Goal: Task Accomplishment & Management: Manage account settings

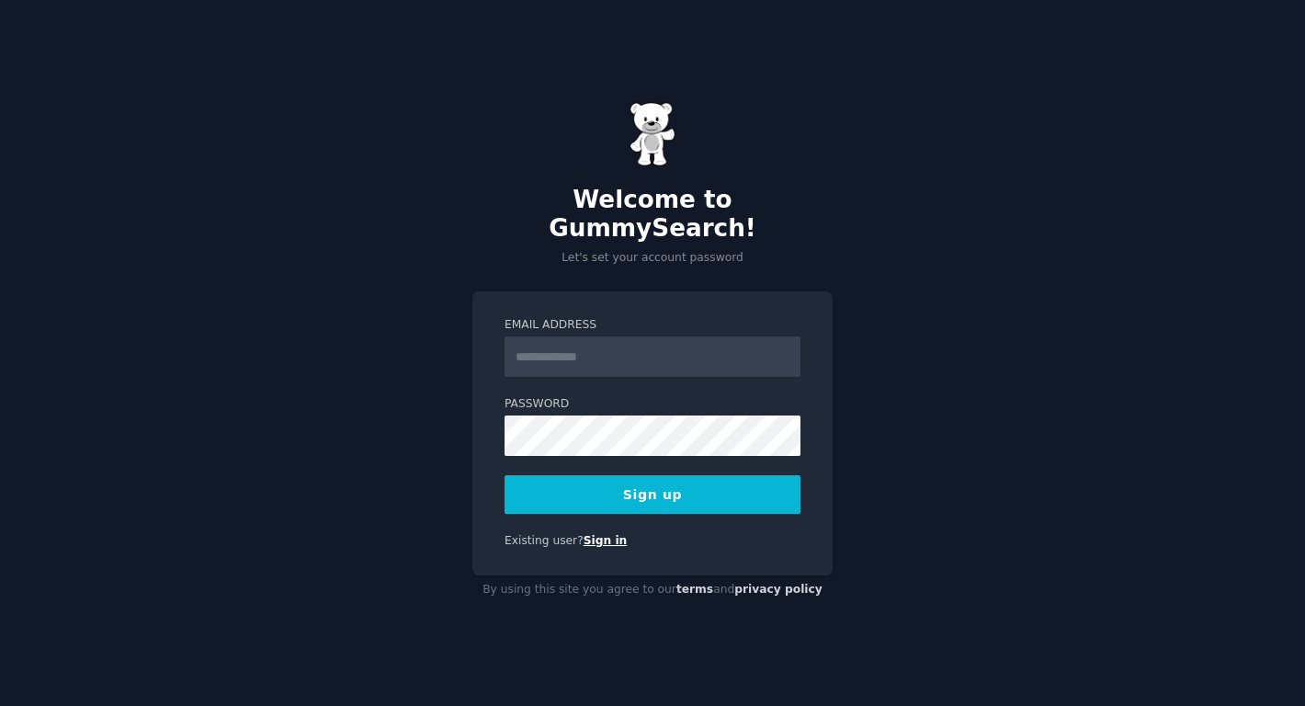
click at [600, 534] on link "Sign in" at bounding box center [606, 540] width 44 height 13
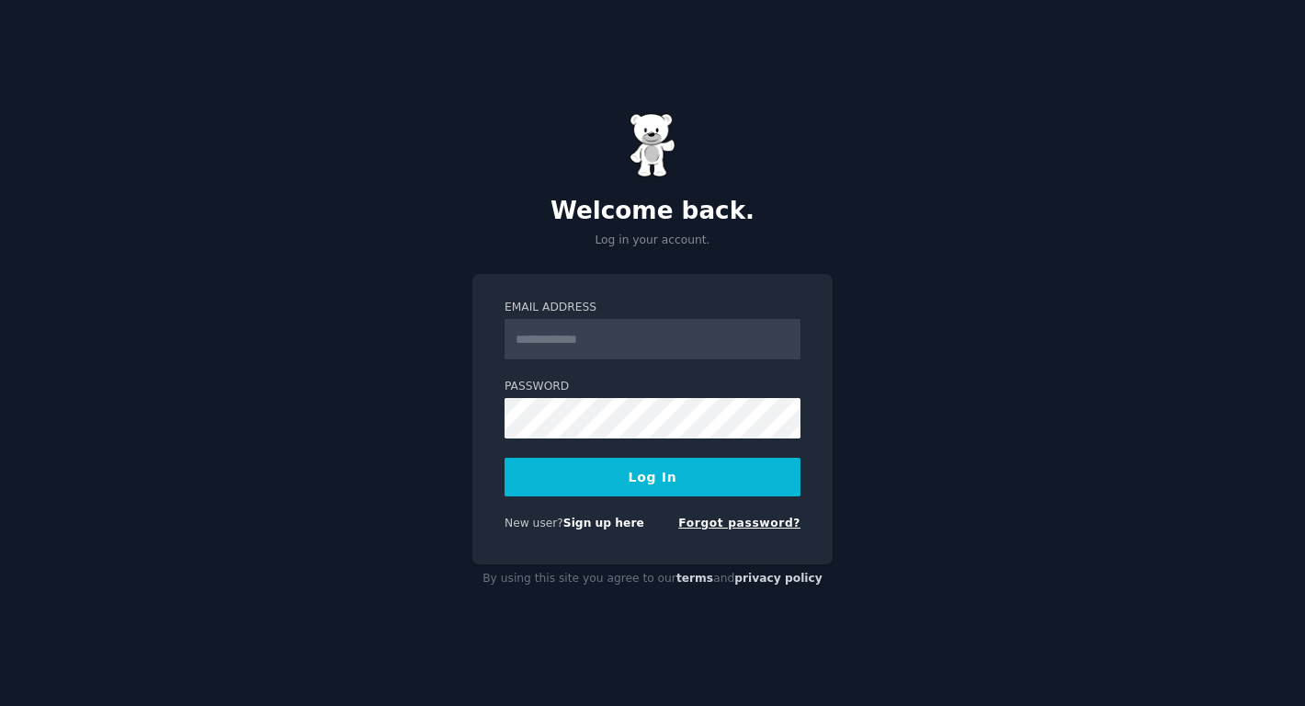
click at [740, 524] on link "Forgot password?" at bounding box center [739, 522] width 122 height 13
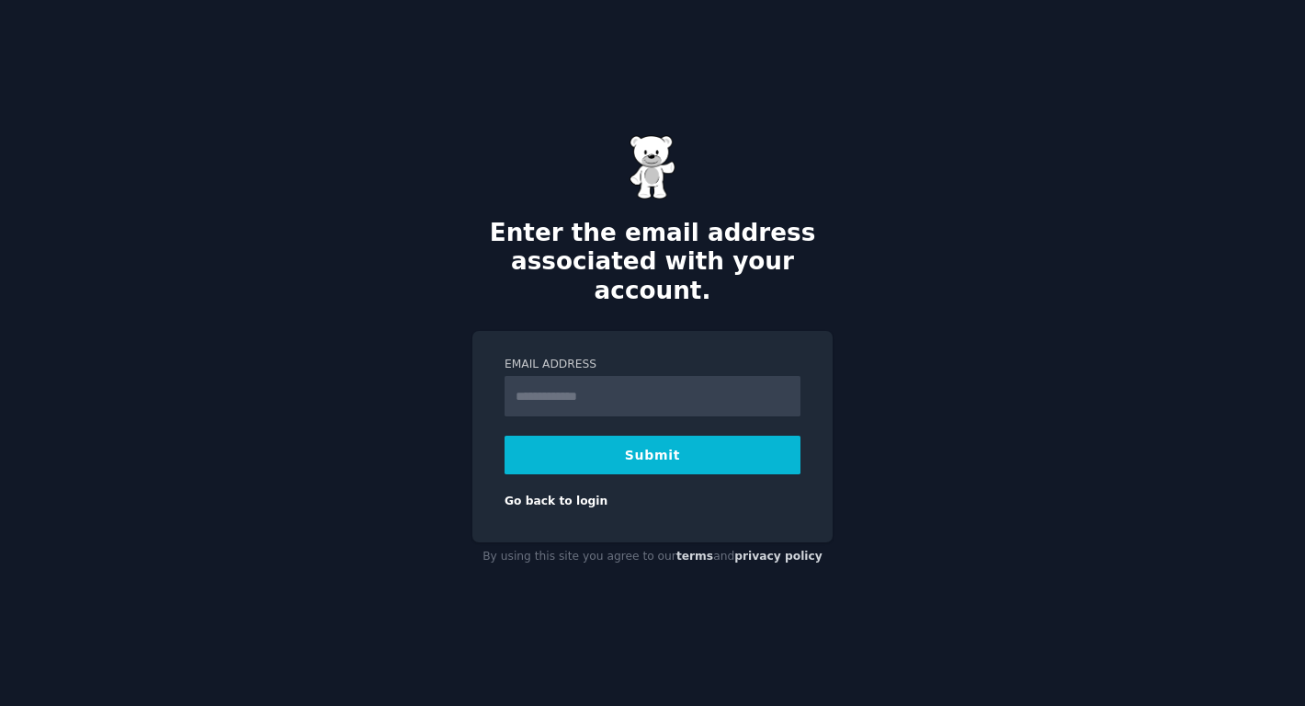
click at [563, 493] on div "Go back to login" at bounding box center [653, 501] width 296 height 17
click at [563, 494] on link "Go back to login" at bounding box center [556, 500] width 103 height 13
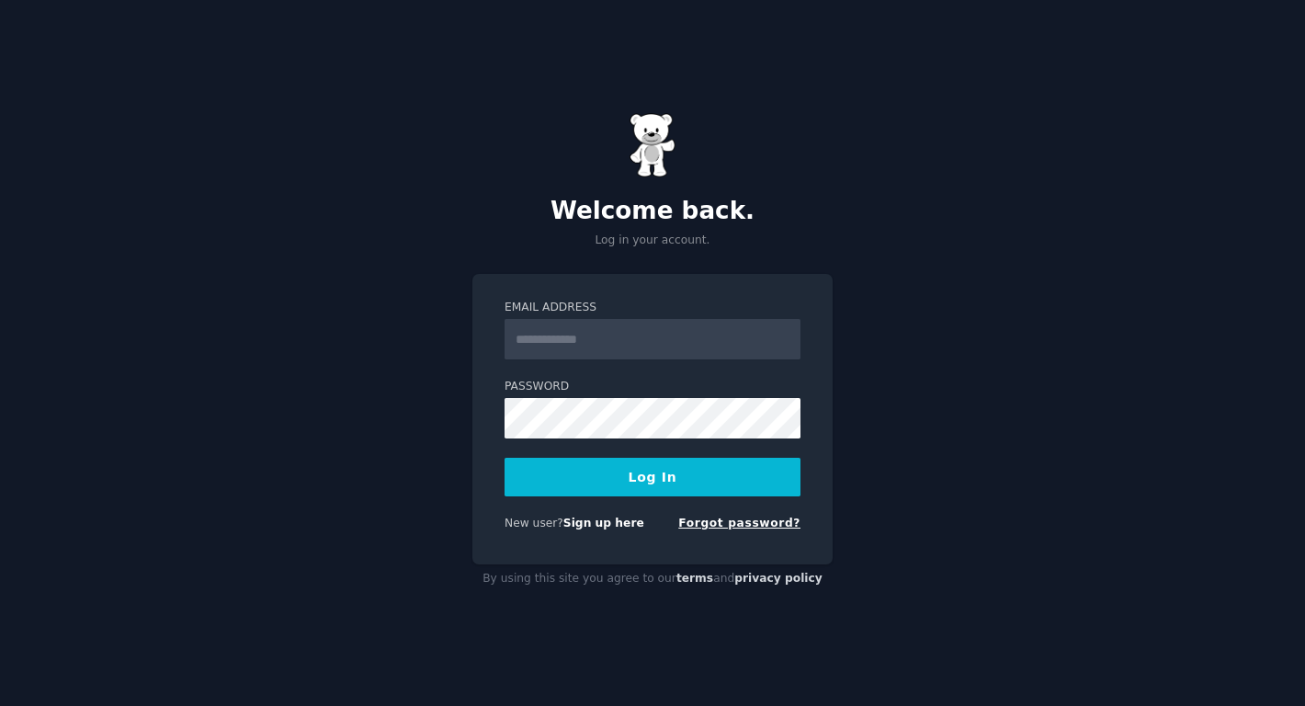
click at [746, 523] on link "Forgot password?" at bounding box center [739, 522] width 122 height 13
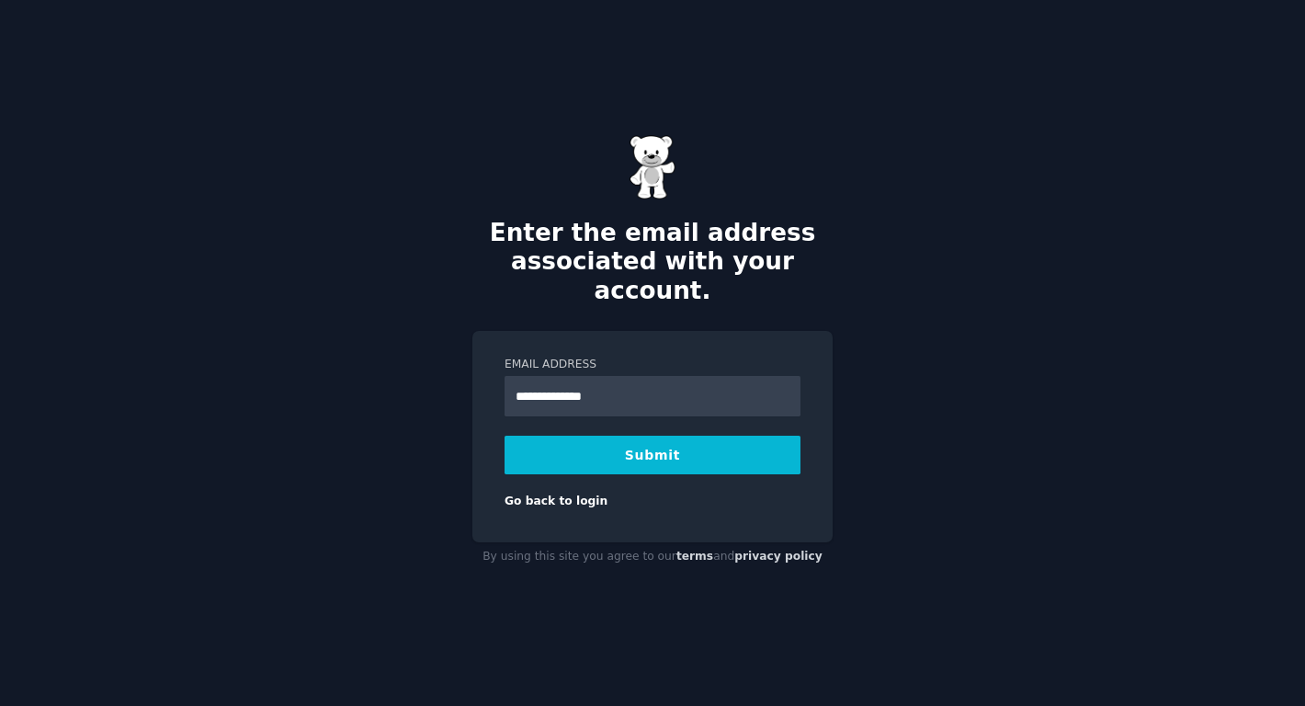
type input "**********"
click at [633, 436] on button "Submit" at bounding box center [653, 455] width 296 height 39
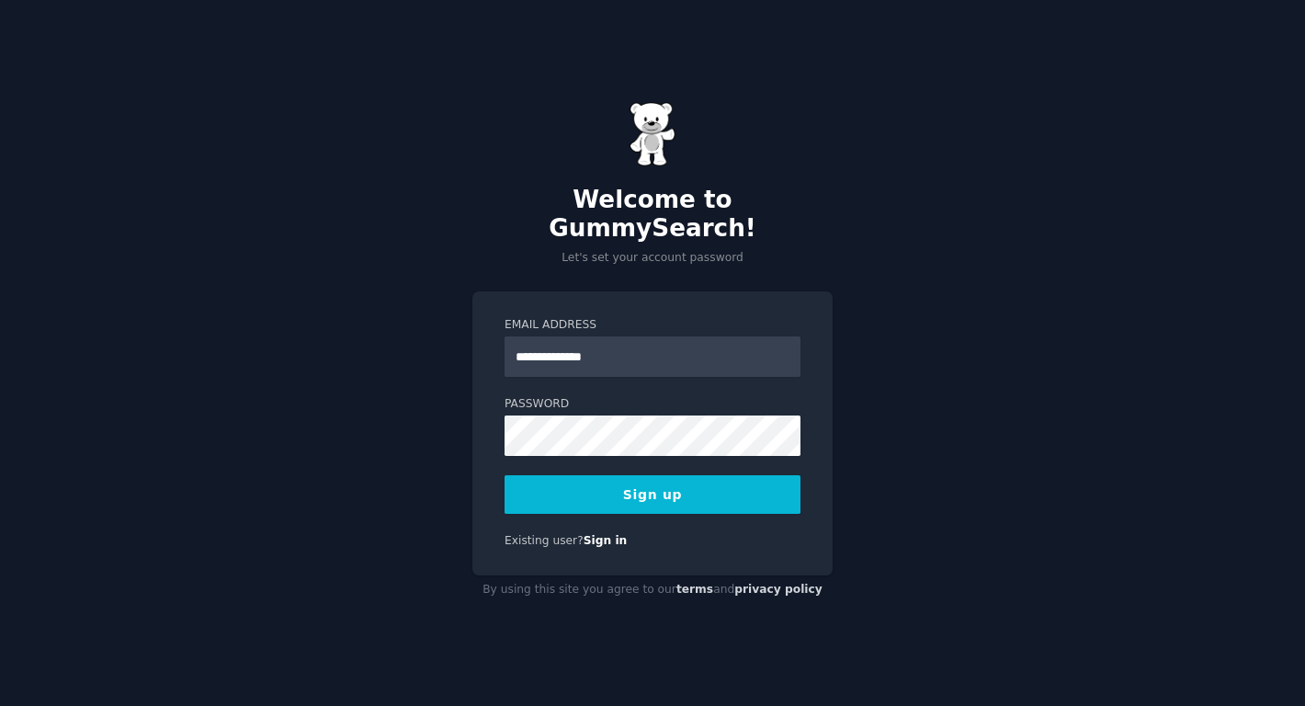
type input "**********"
click at [657, 487] on button "Sign up" at bounding box center [653, 494] width 296 height 39
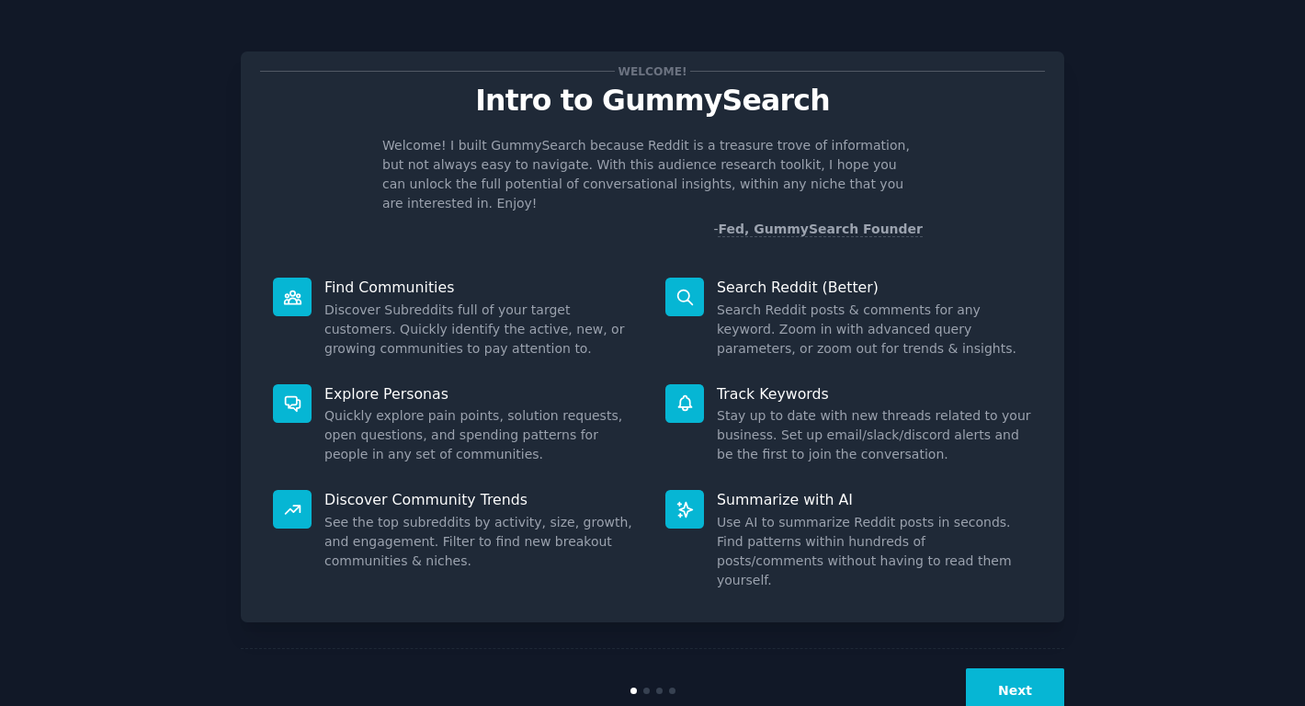
click at [1039, 688] on div "Next" at bounding box center [652, 690] width 823 height 85
click at [1033, 675] on div "Next" at bounding box center [652, 690] width 823 height 85
click at [1027, 668] on button "Next" at bounding box center [1015, 690] width 98 height 45
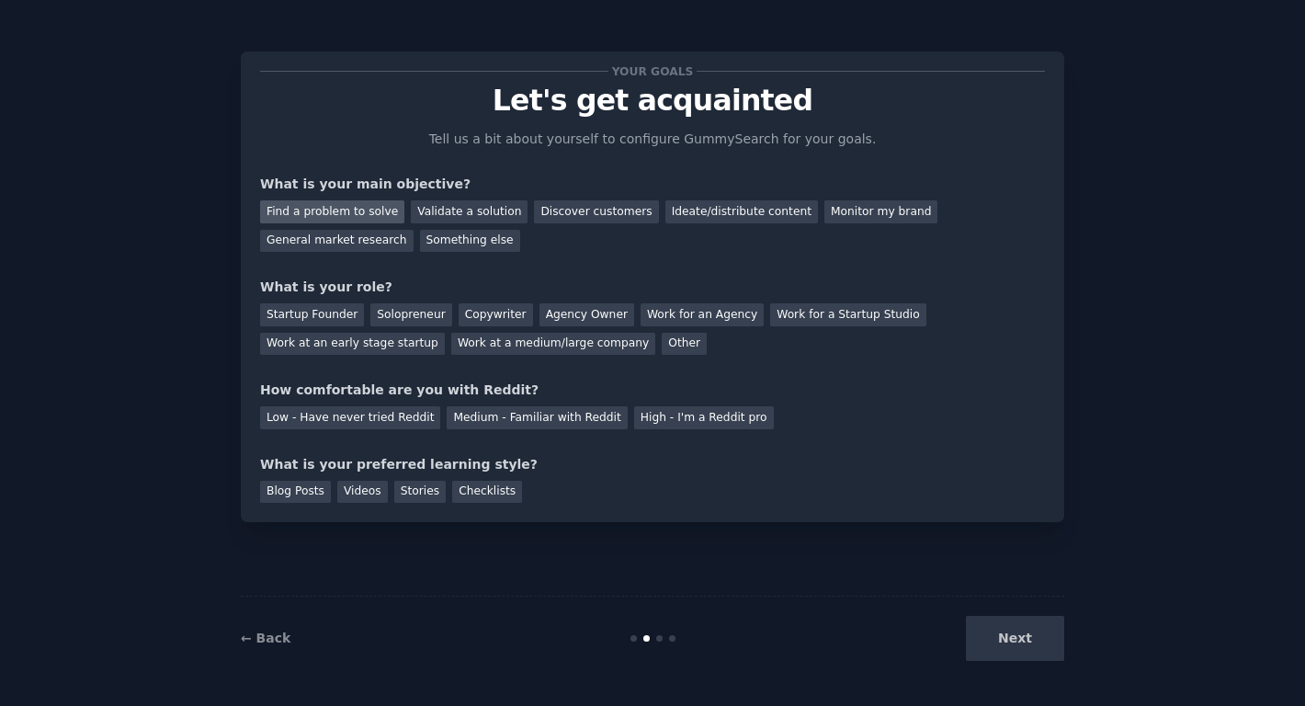
click at [335, 212] on div "Find a problem to solve" at bounding box center [332, 211] width 144 height 23
click at [459, 216] on div "Validate a solution" at bounding box center [469, 211] width 117 height 23
click at [549, 218] on div "Discover customers" at bounding box center [596, 211] width 124 height 23
click at [346, 212] on div "Find a problem to solve" at bounding box center [332, 211] width 144 height 23
click at [463, 218] on div "Validate a solution" at bounding box center [469, 211] width 117 height 23
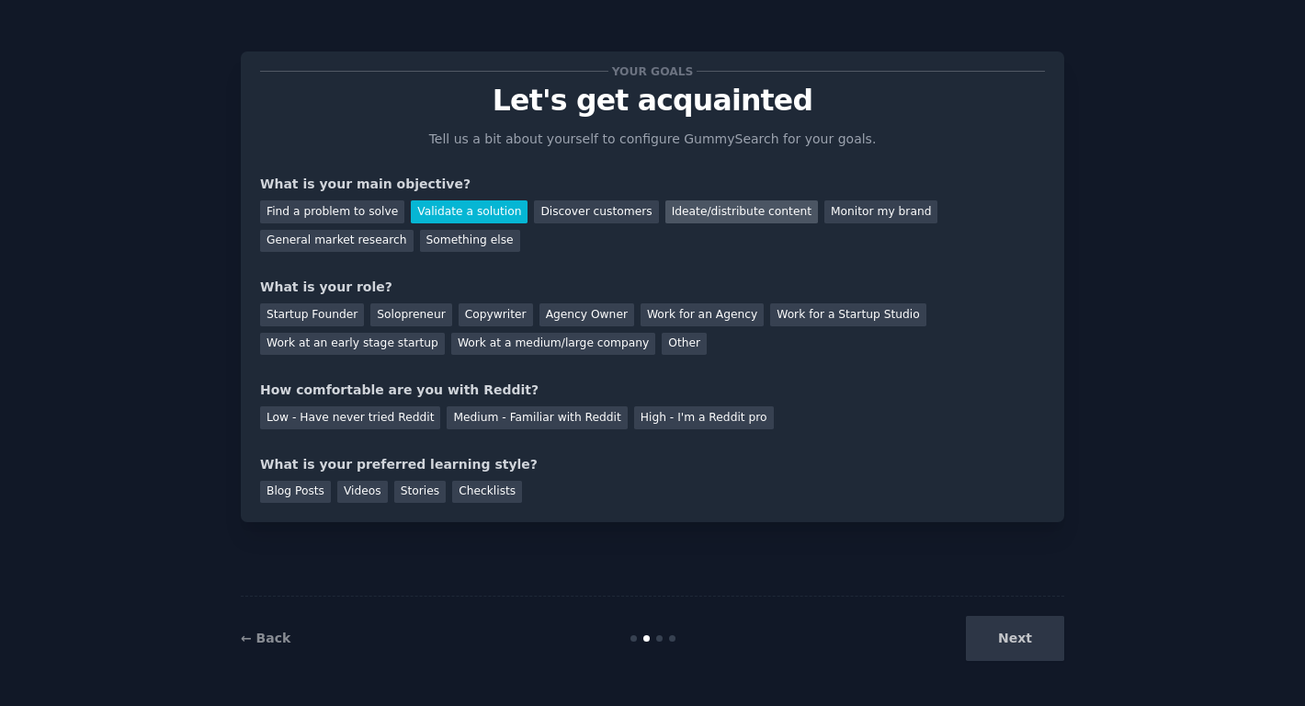
click at [665, 210] on div "Ideate/distribute content" at bounding box center [741, 211] width 153 height 23
click at [737, 212] on div "Ideate/distribute content" at bounding box center [741, 211] width 153 height 23
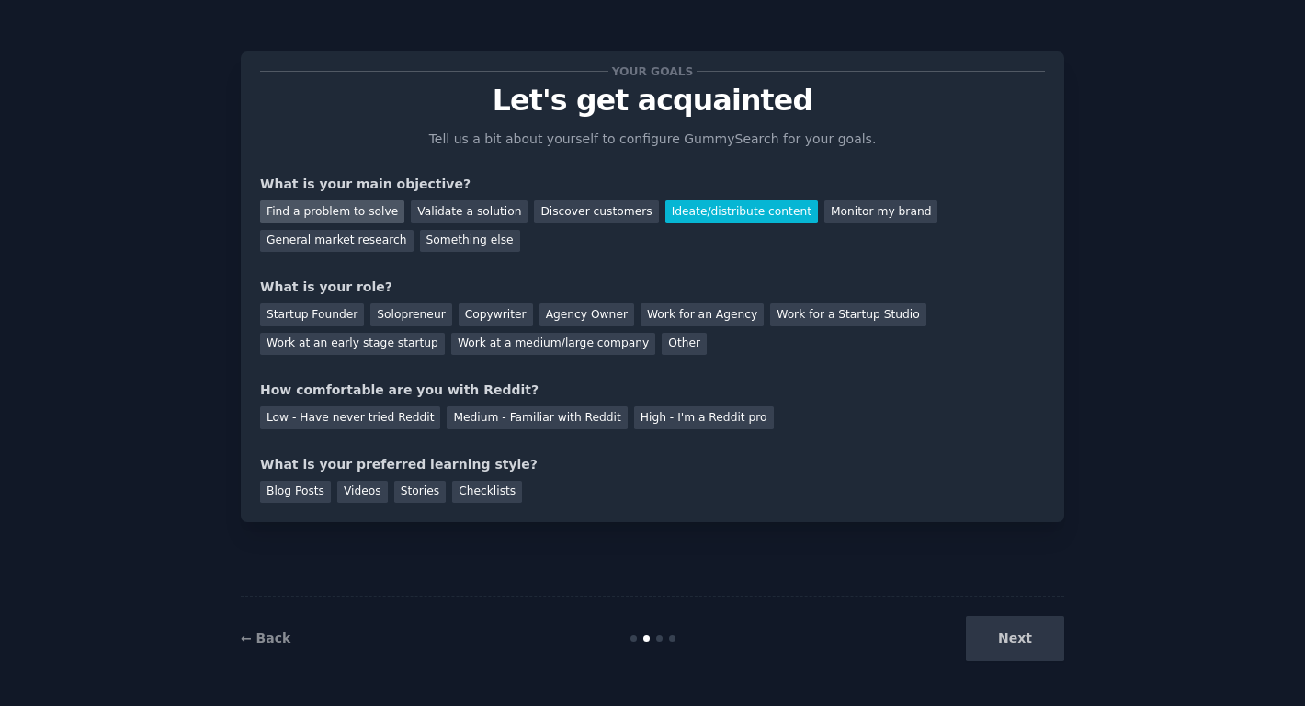
click at [355, 221] on div "Find a problem to solve" at bounding box center [332, 211] width 144 height 23
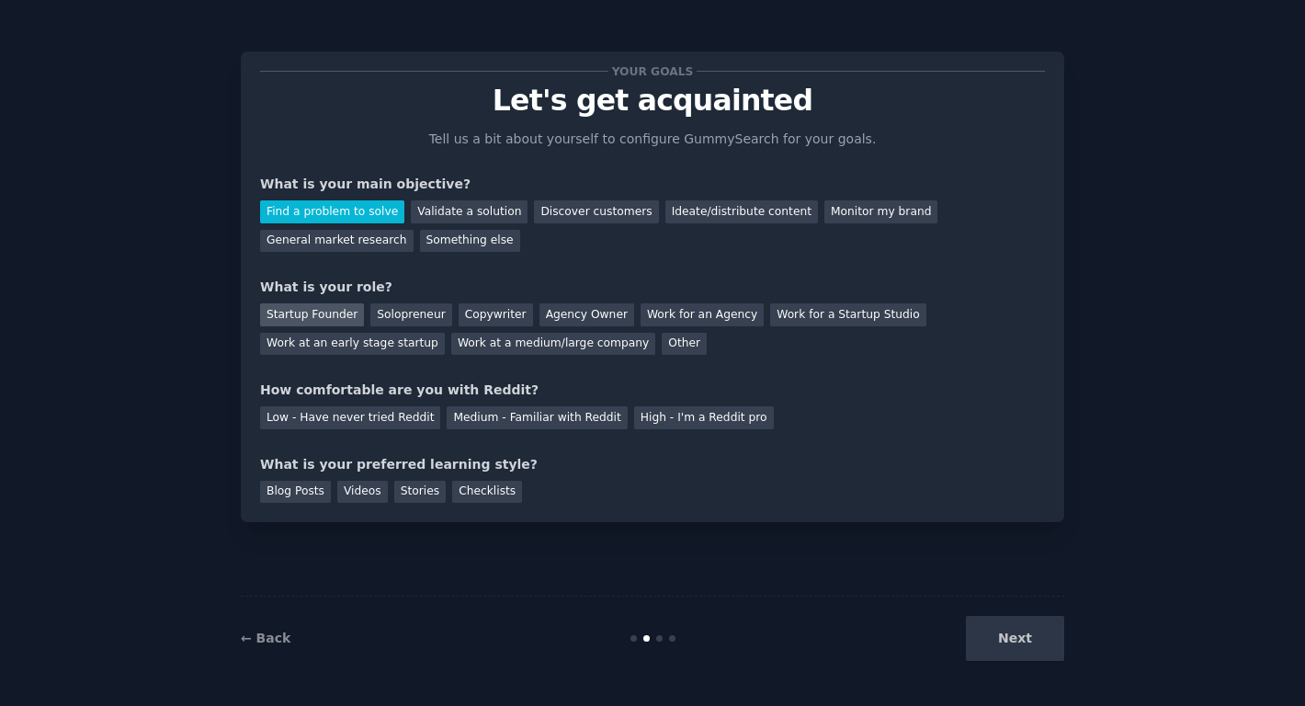
click at [328, 321] on div "Startup Founder" at bounding box center [312, 314] width 104 height 23
click at [408, 415] on div "Low - Have never tried Reddit" at bounding box center [350, 417] width 180 height 23
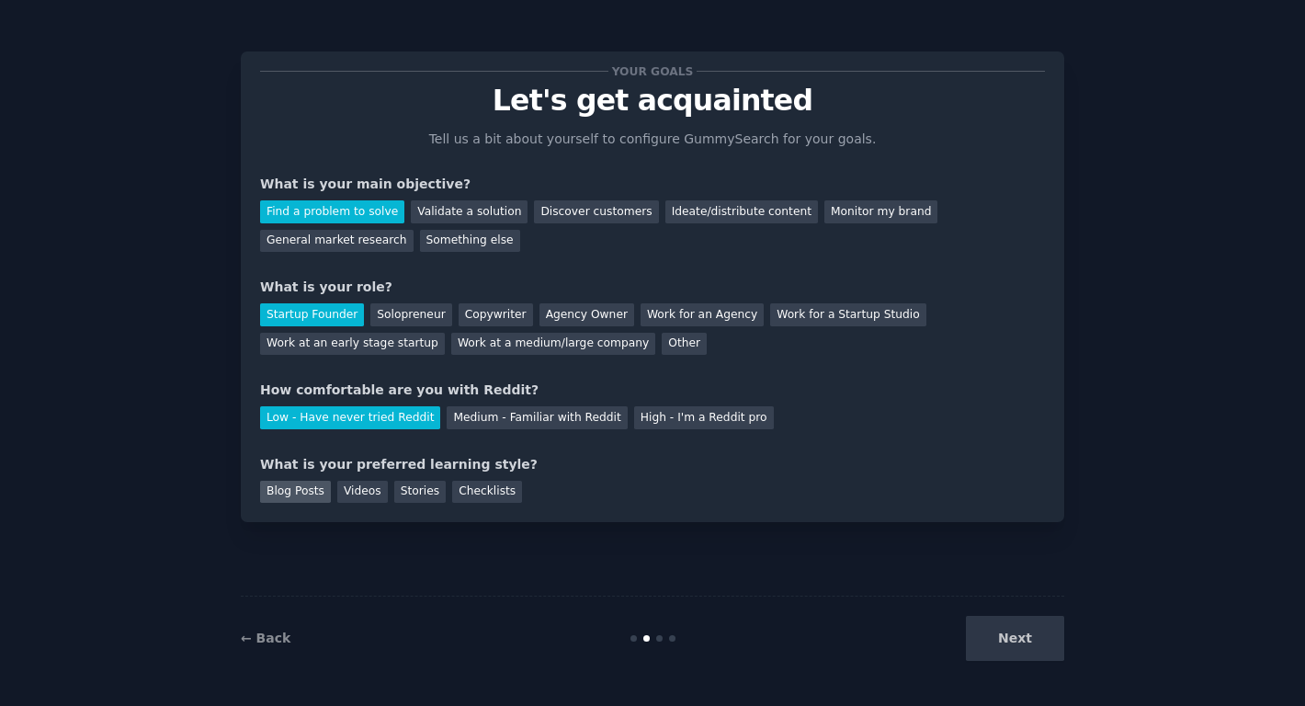
click at [289, 491] on div "Blog Posts" at bounding box center [295, 492] width 71 height 23
click at [468, 490] on div "Checklists" at bounding box center [487, 492] width 70 height 23
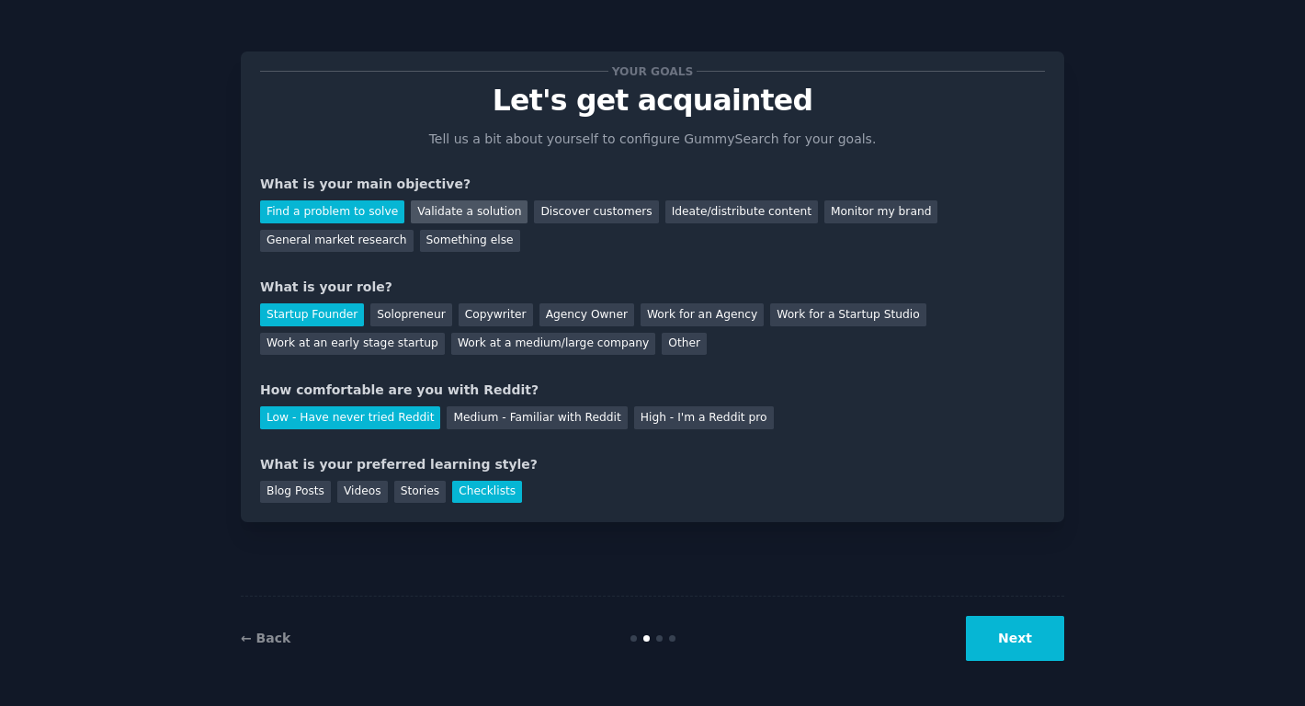
click at [496, 207] on div "Validate a solution" at bounding box center [469, 211] width 117 height 23
click at [992, 635] on button "Next" at bounding box center [1015, 638] width 98 height 45
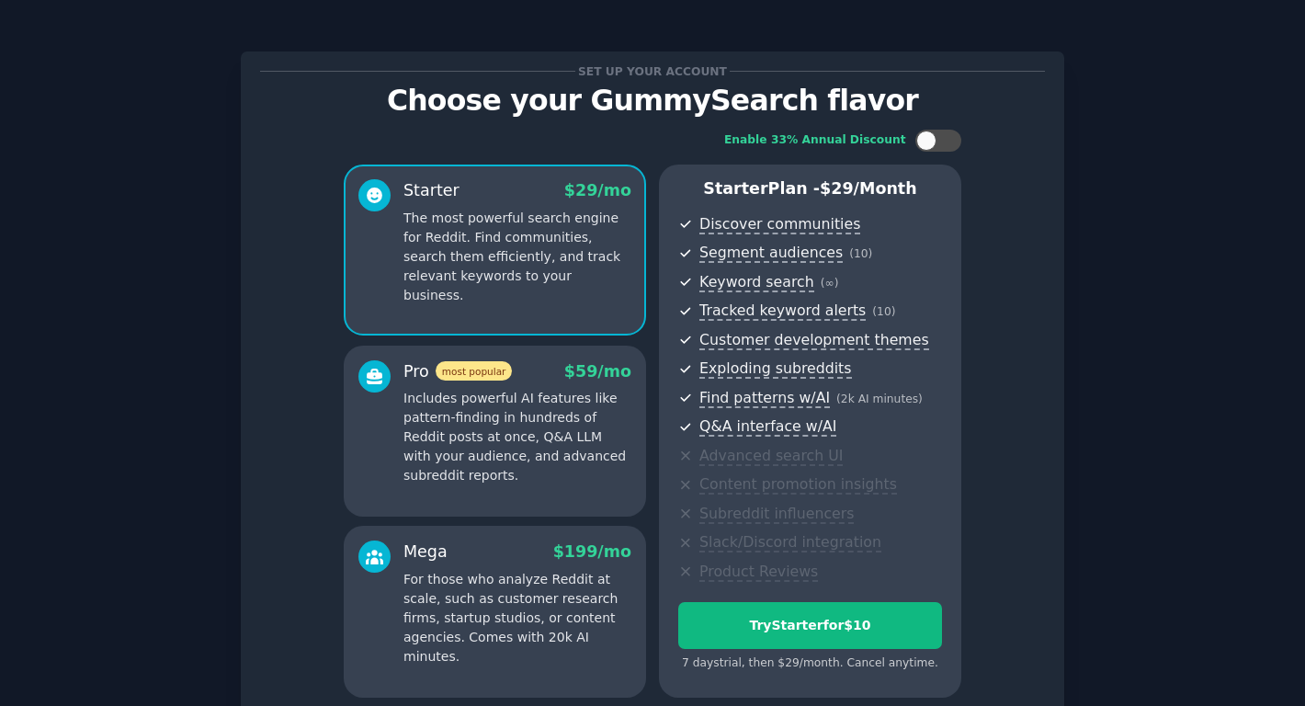
scroll to position [165, 0]
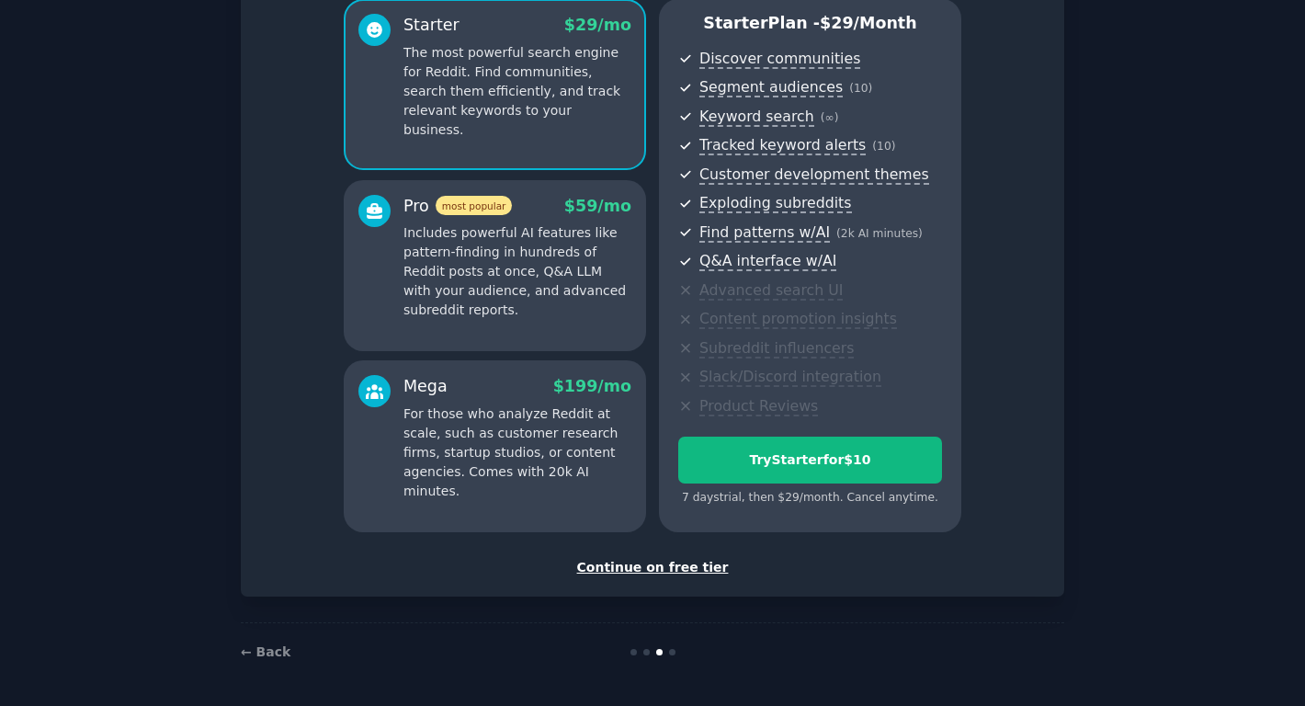
click at [648, 565] on div "Continue on free tier" at bounding box center [652, 567] width 785 height 19
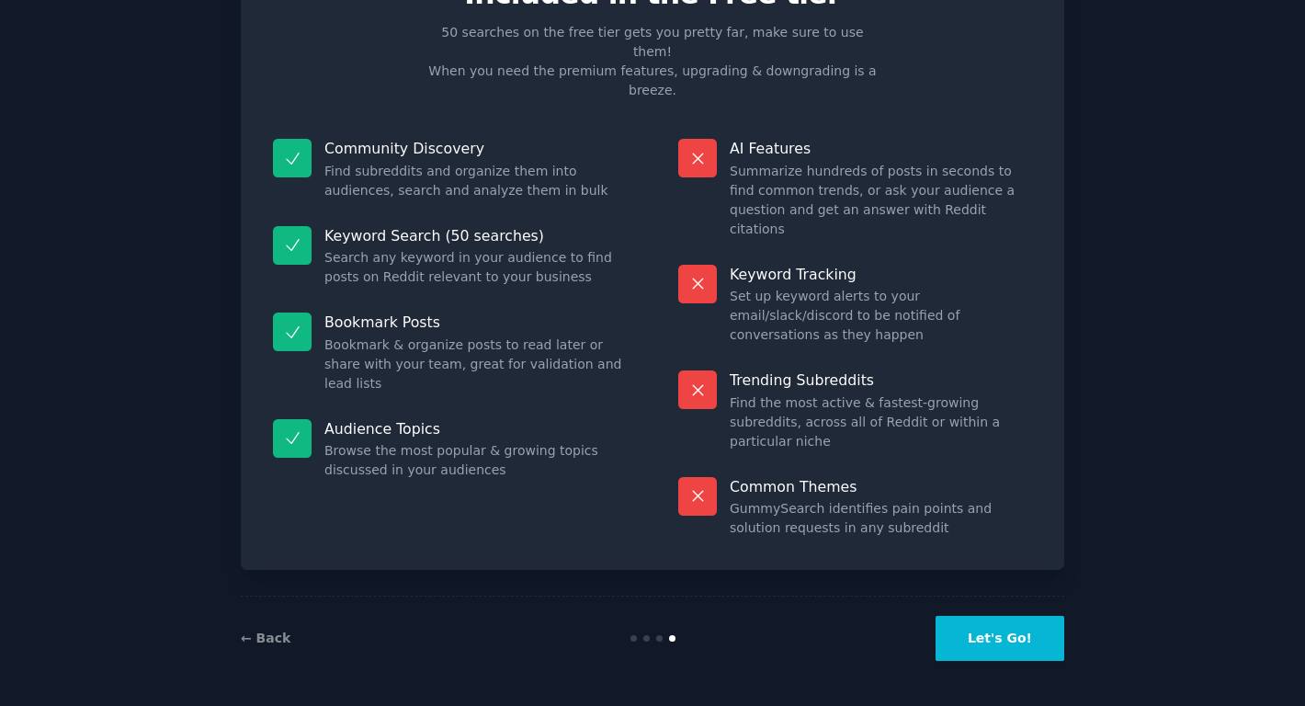
scroll to position [10, 0]
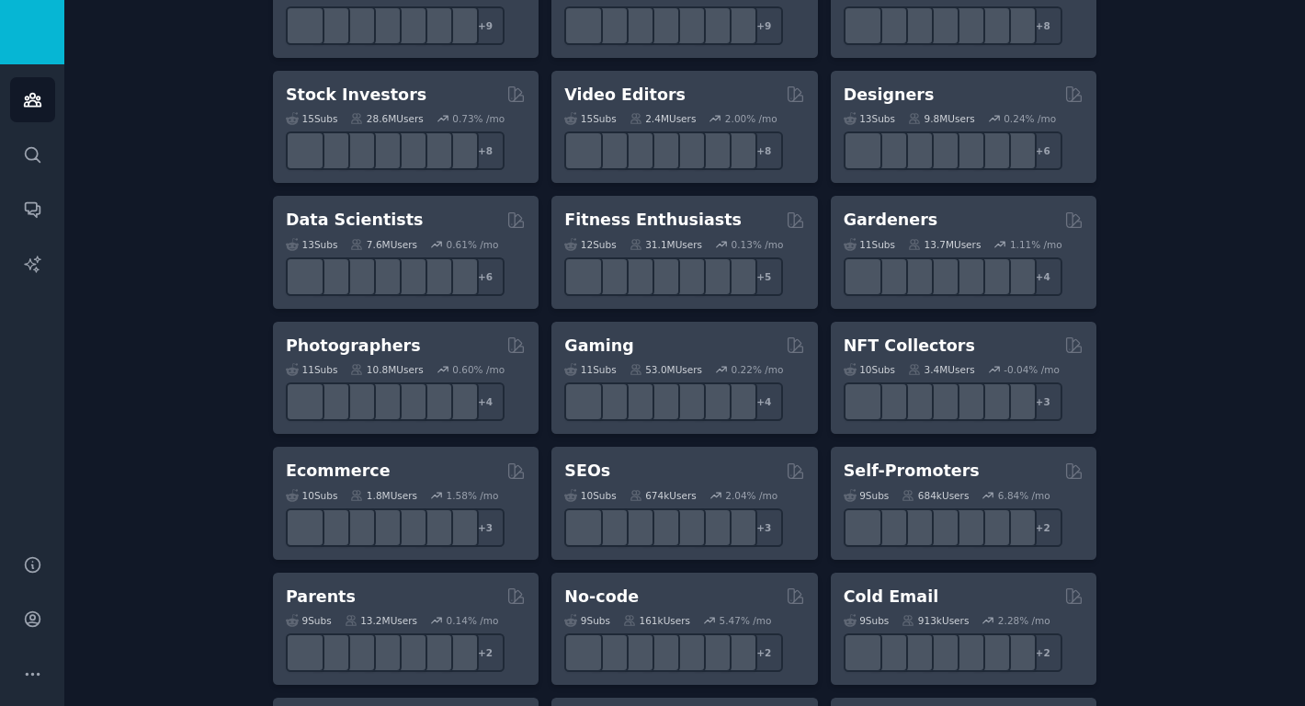
scroll to position [659, 0]
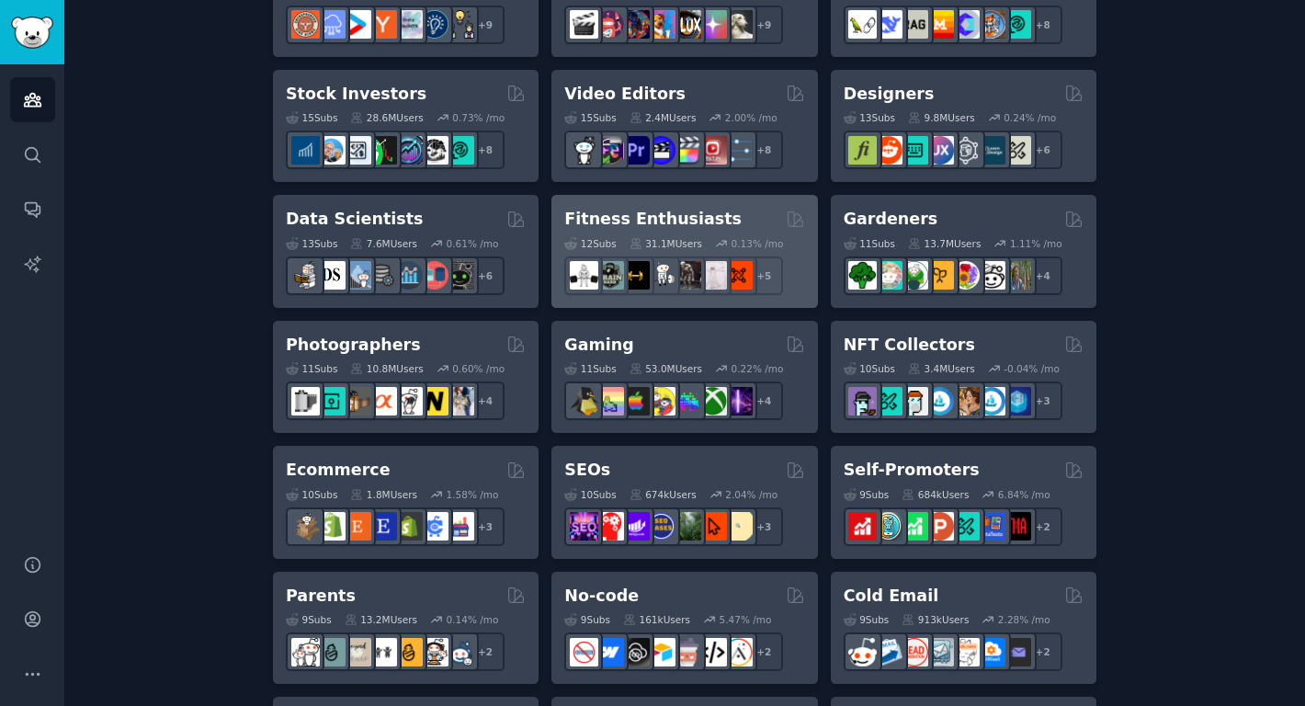
click at [613, 221] on h2 "Fitness Enthusiasts" at bounding box center [652, 219] width 177 height 23
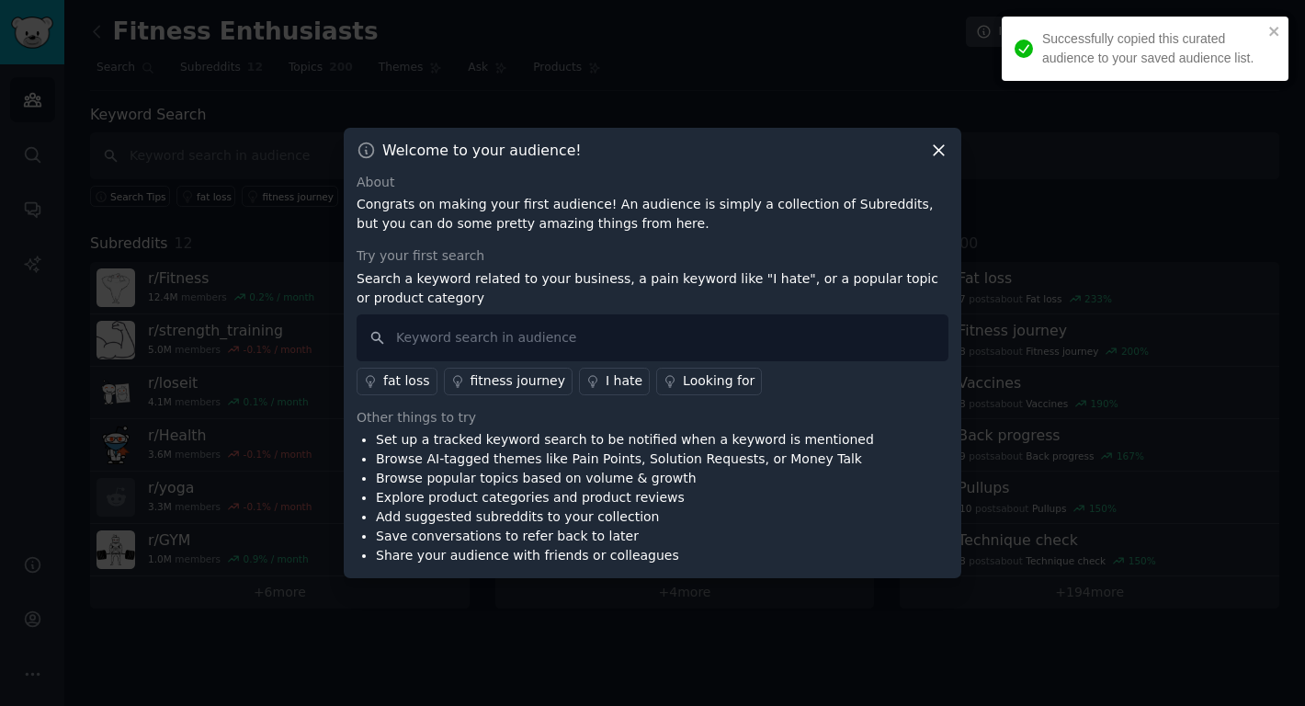
click at [942, 153] on icon at bounding box center [939, 150] width 10 height 10
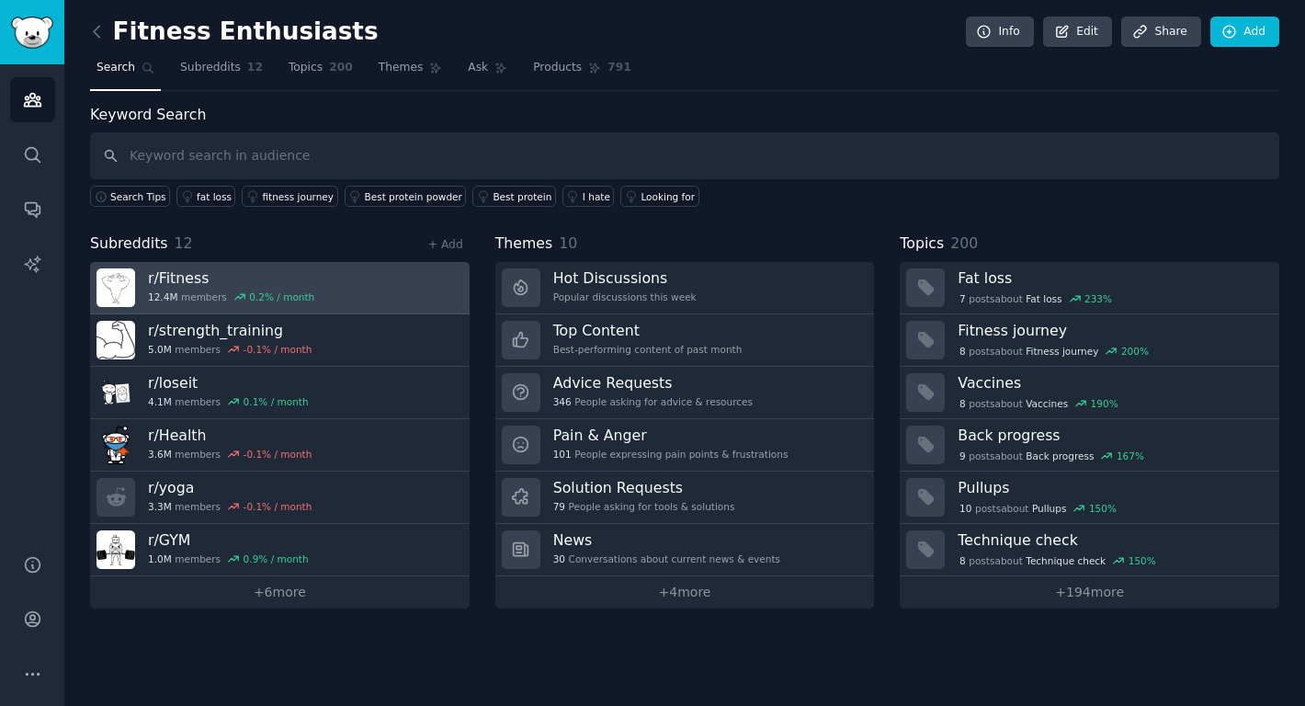
click at [318, 277] on link "r/ Fitness 12.4M members 0.2 % / month" at bounding box center [280, 288] width 380 height 52
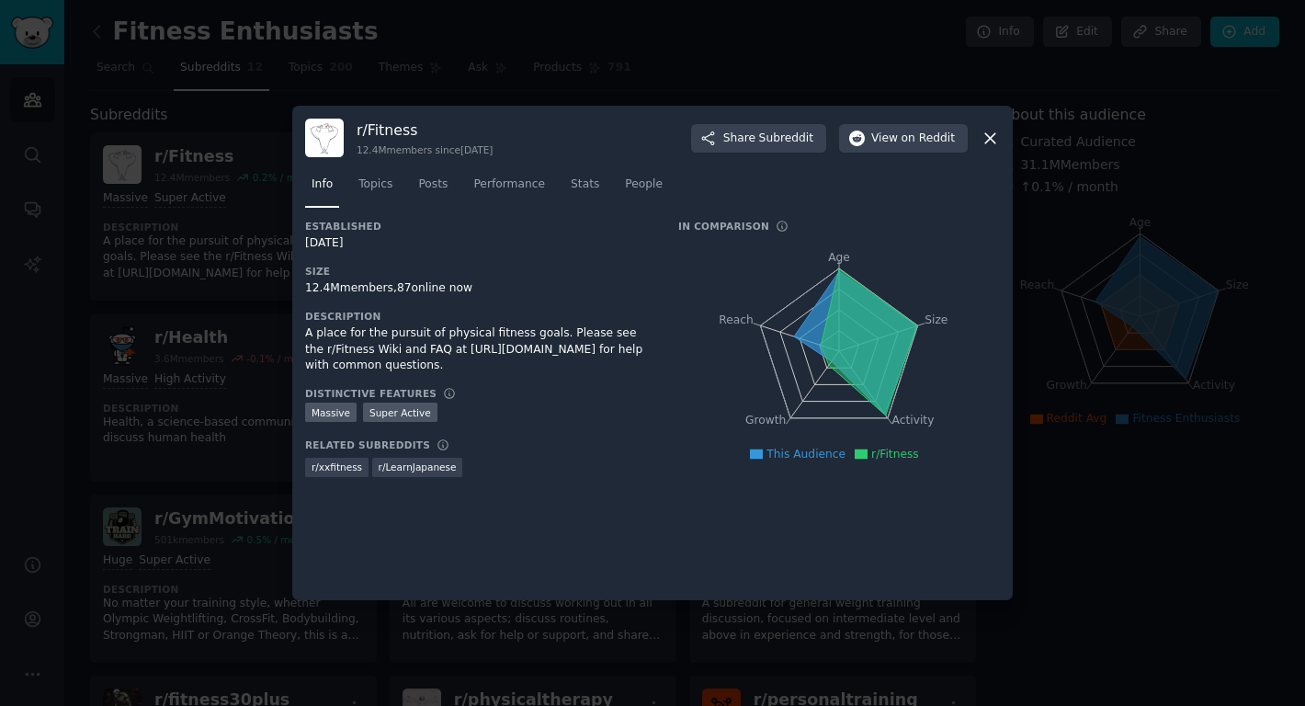
click at [1117, 501] on div at bounding box center [652, 353] width 1305 height 706
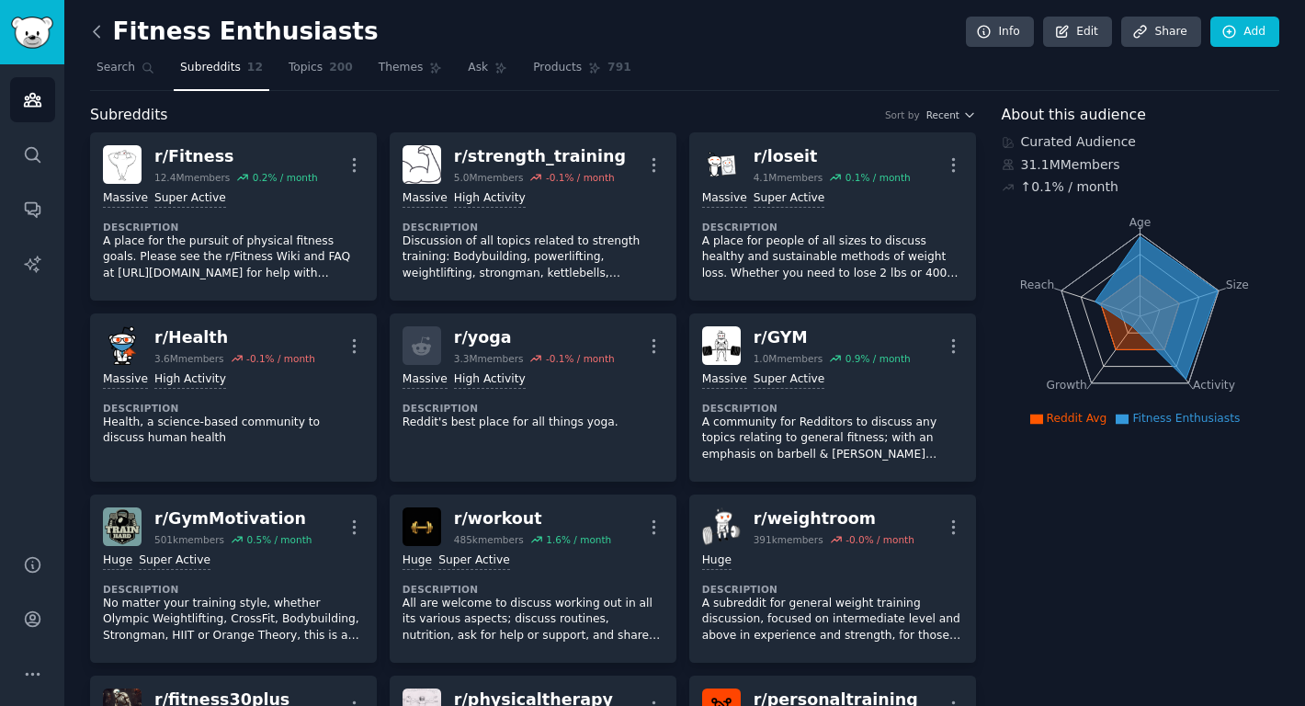
click at [102, 29] on icon at bounding box center [96, 31] width 19 height 19
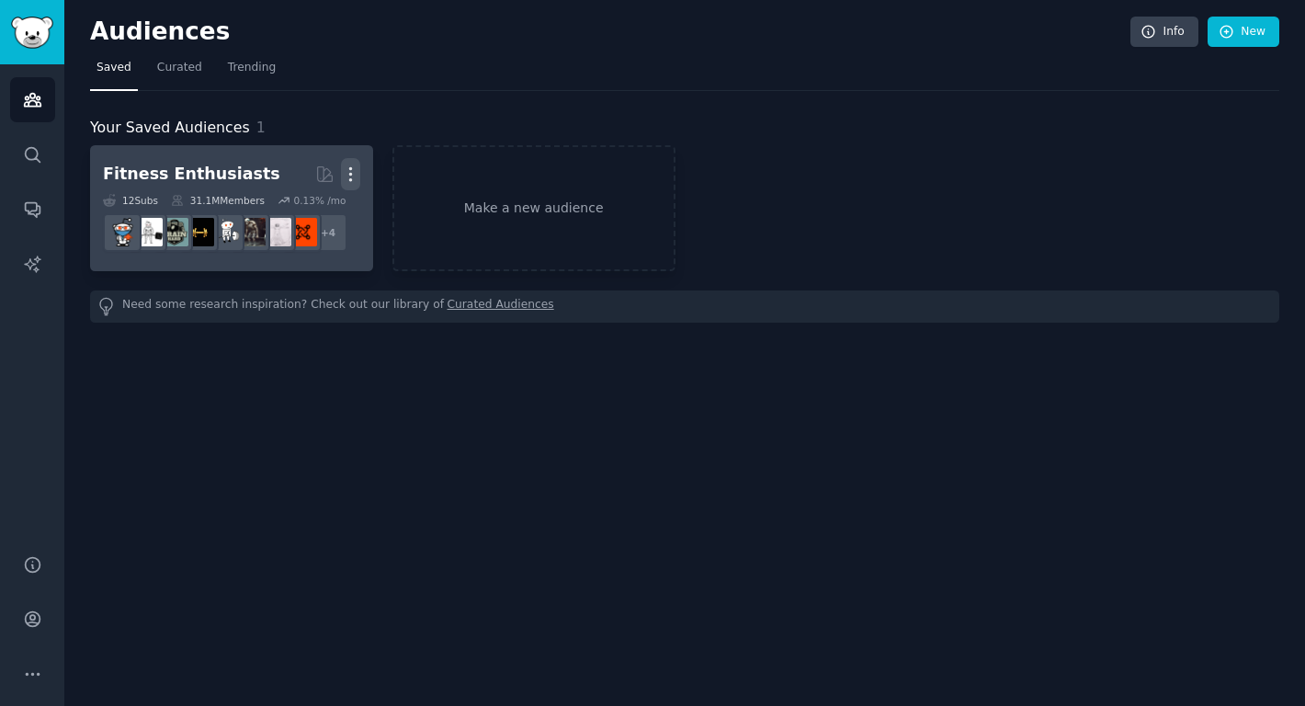
click at [354, 176] on icon "button" at bounding box center [350, 173] width 19 height 19
click at [300, 216] on p "Delete" at bounding box center [300, 212] width 42 height 19
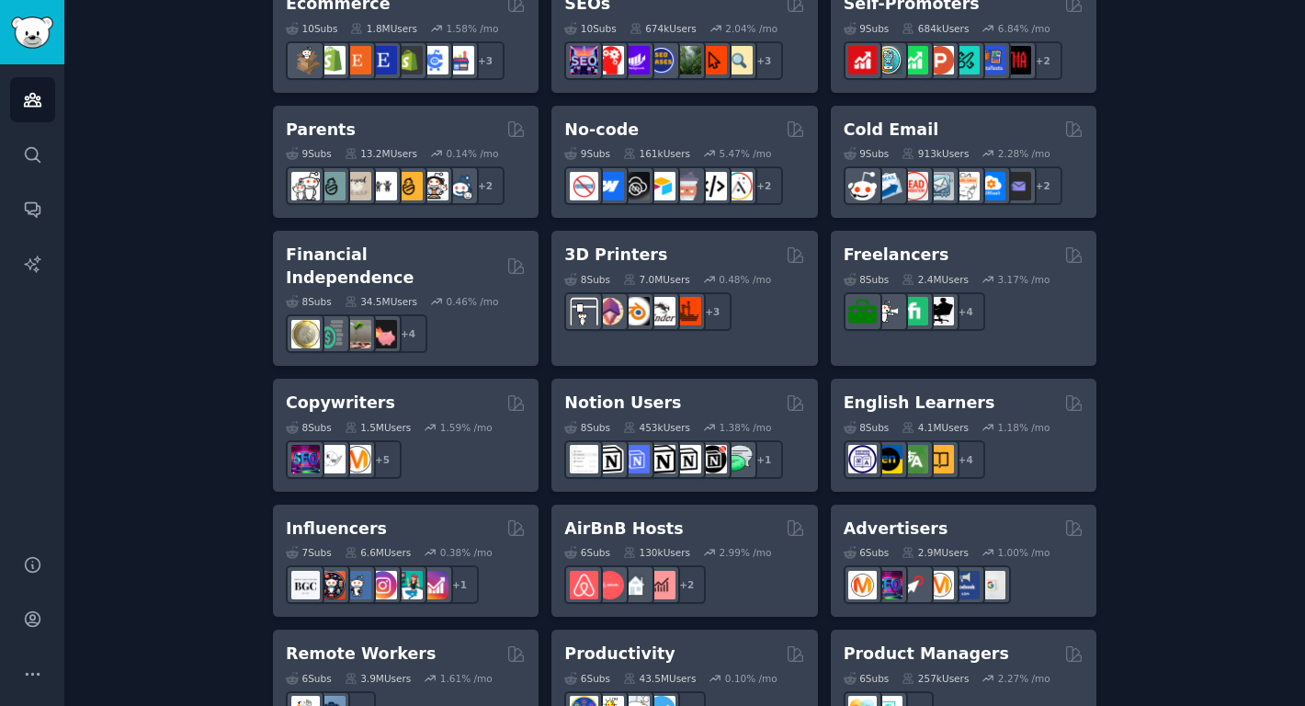
scroll to position [1414, 0]
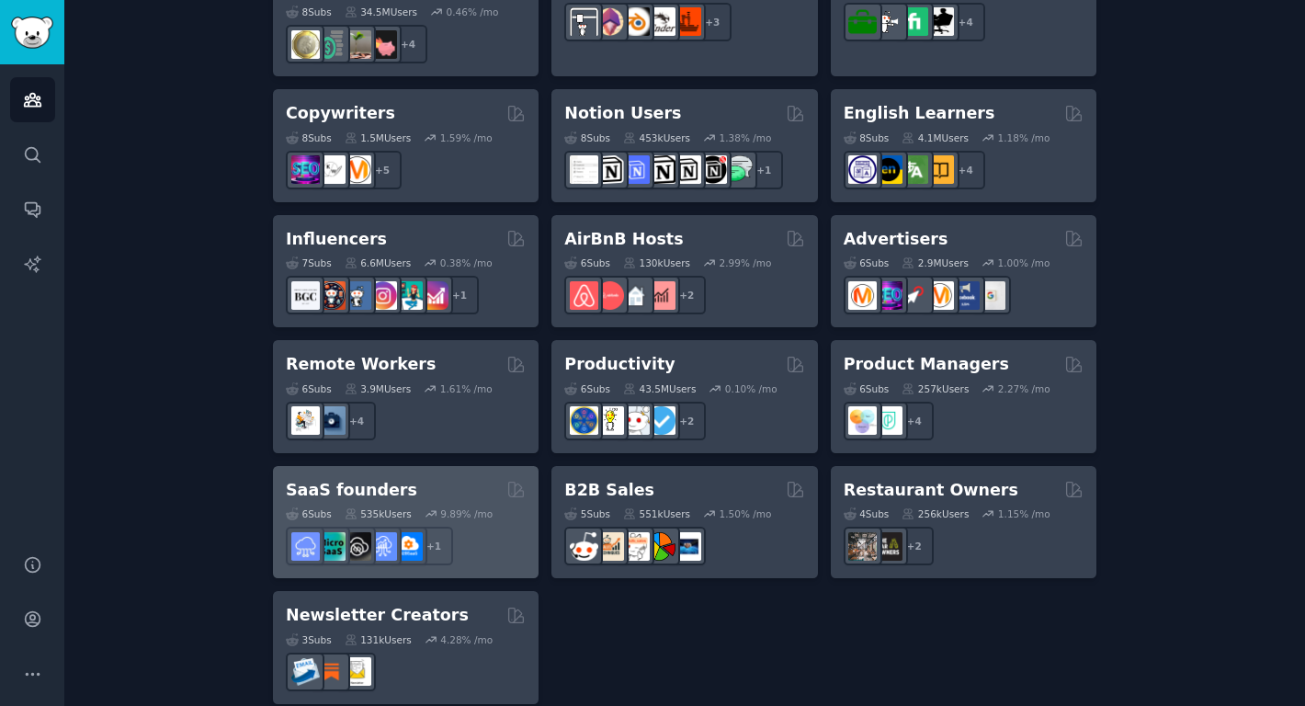
click at [471, 479] on div "SaaS founders" at bounding box center [406, 490] width 240 height 23
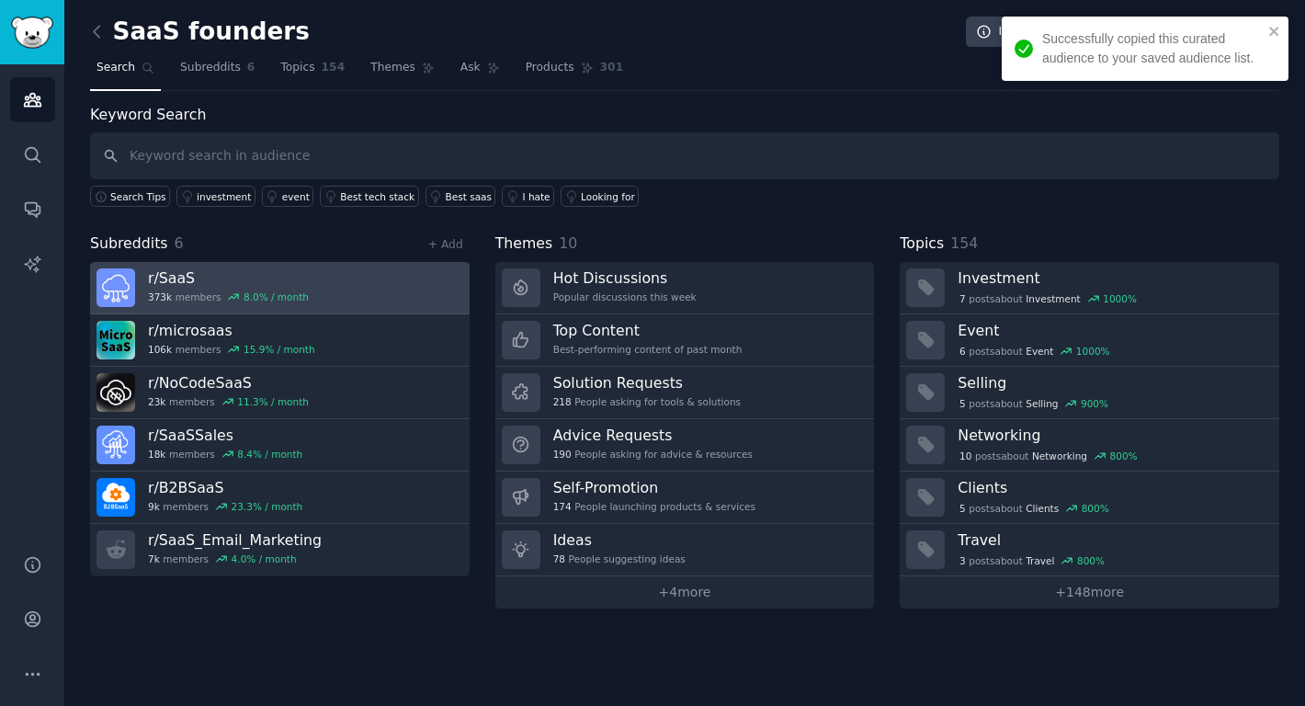
click at [404, 298] on link "r/ SaaS 373k members 8.0 % / month" at bounding box center [280, 288] width 380 height 52
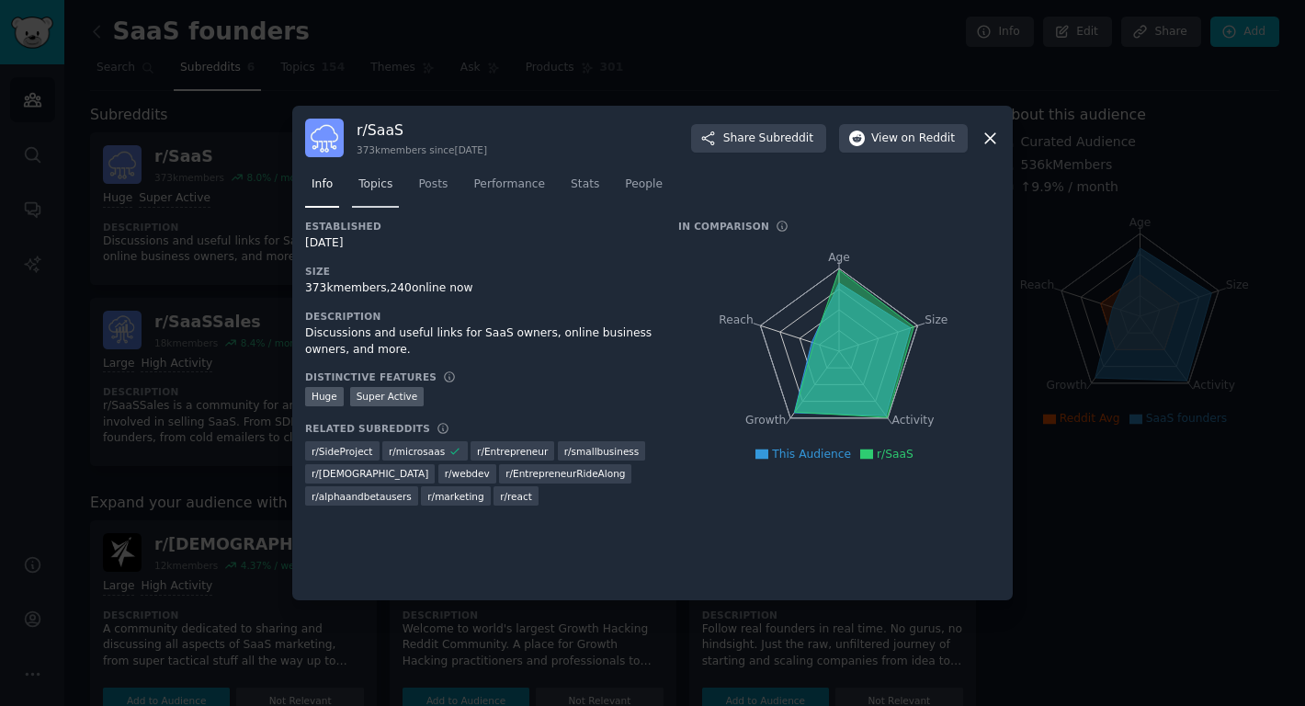
click at [381, 189] on span "Topics" at bounding box center [375, 184] width 34 height 17
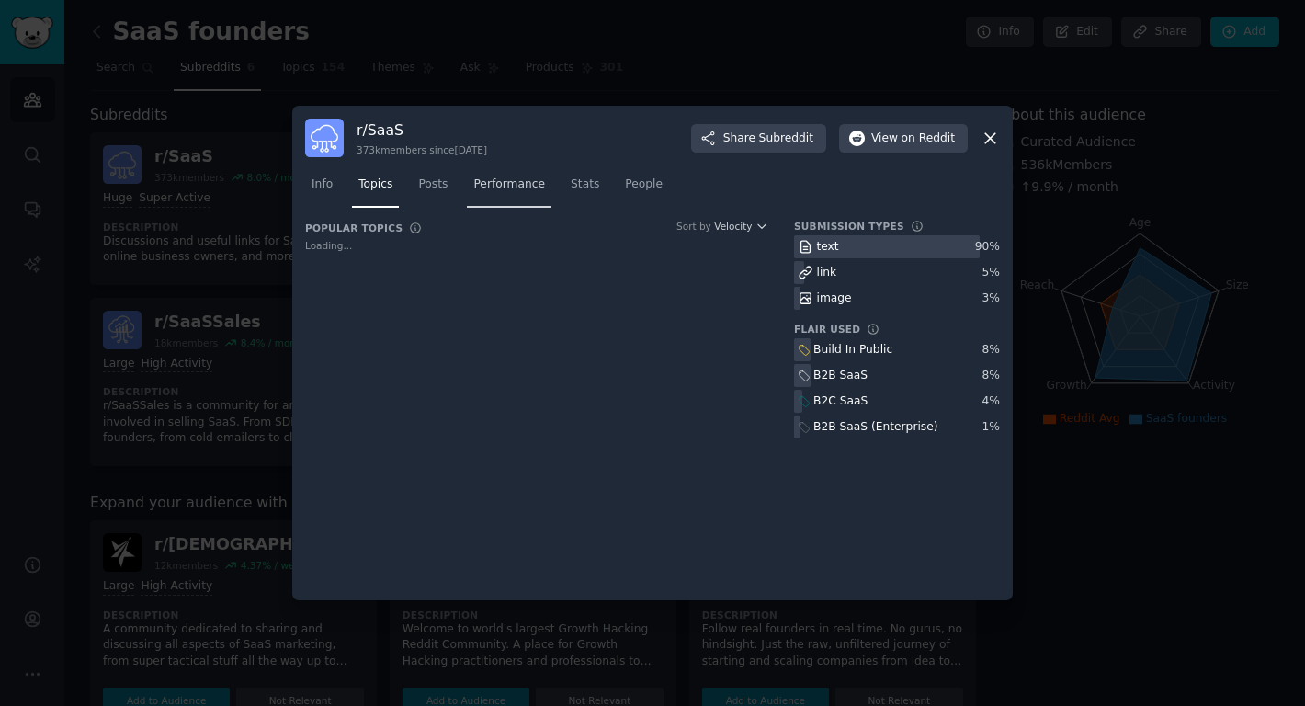
click at [508, 176] on link "Performance" at bounding box center [509, 189] width 85 height 38
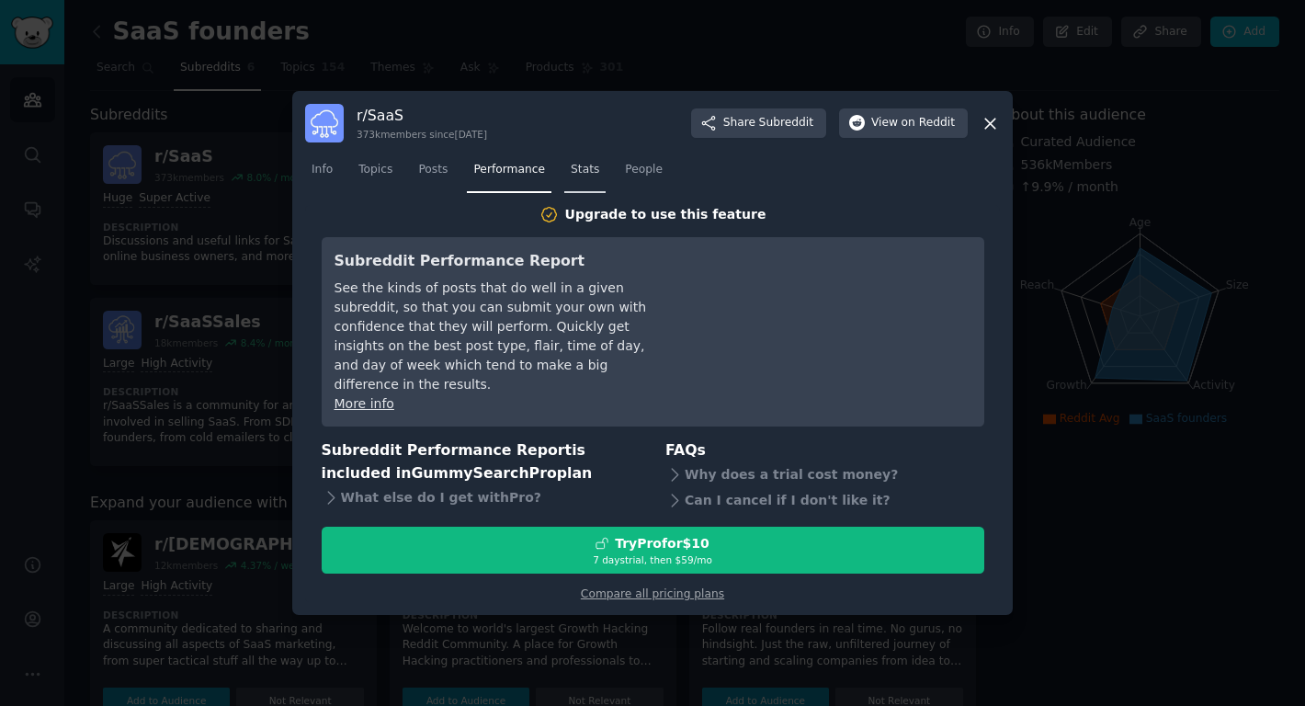
click at [587, 178] on span "Stats" at bounding box center [585, 170] width 28 height 17
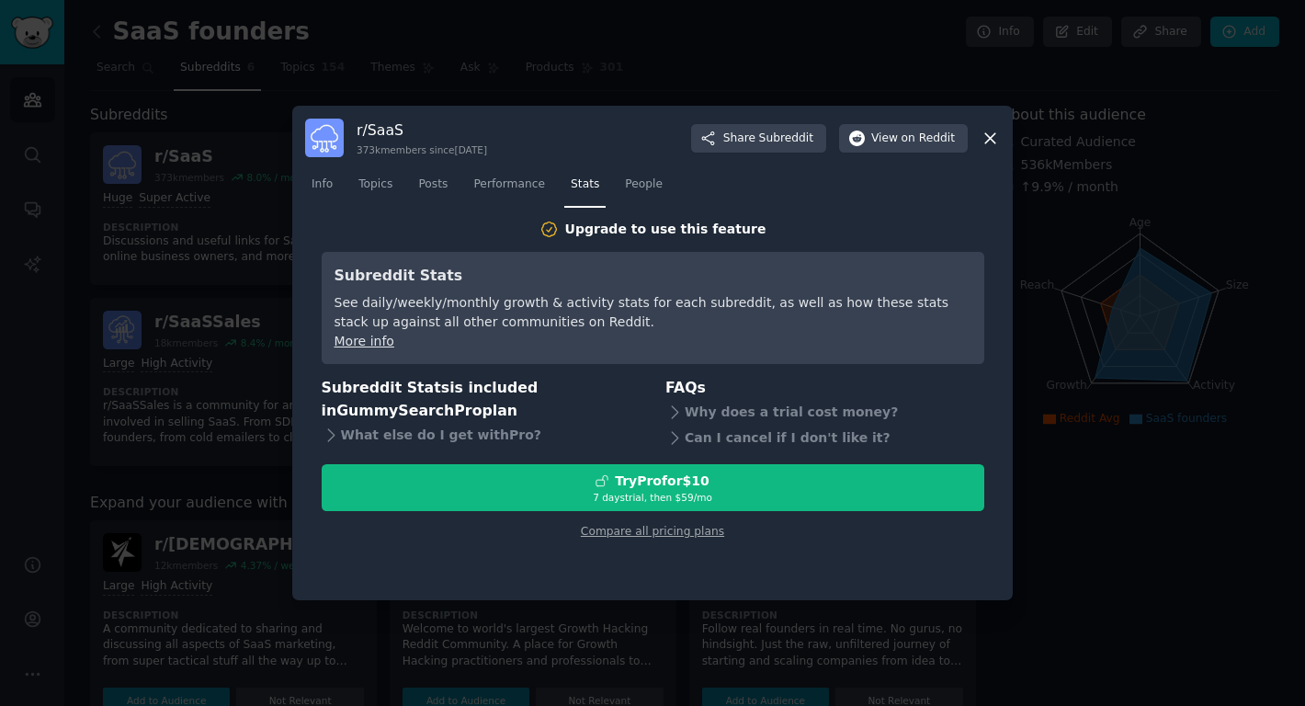
click at [616, 190] on nav "Info Topics Posts Performance Stats People" at bounding box center [652, 189] width 695 height 38
click at [621, 190] on link "People" at bounding box center [643, 189] width 51 height 38
click at [407, 184] on nav "Info Topics Posts Performance Stats People" at bounding box center [652, 189] width 695 height 38
click at [382, 187] on span "Topics" at bounding box center [375, 184] width 34 height 17
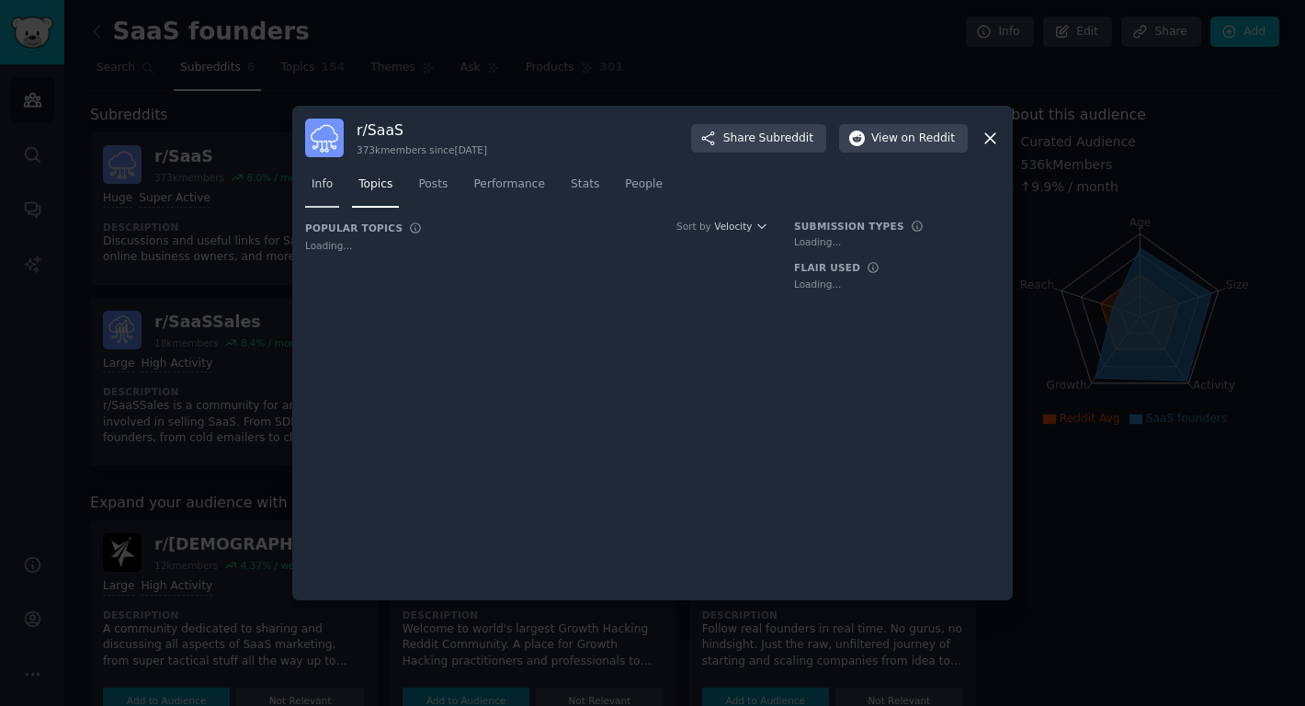
click at [320, 187] on span "Info" at bounding box center [322, 184] width 21 height 17
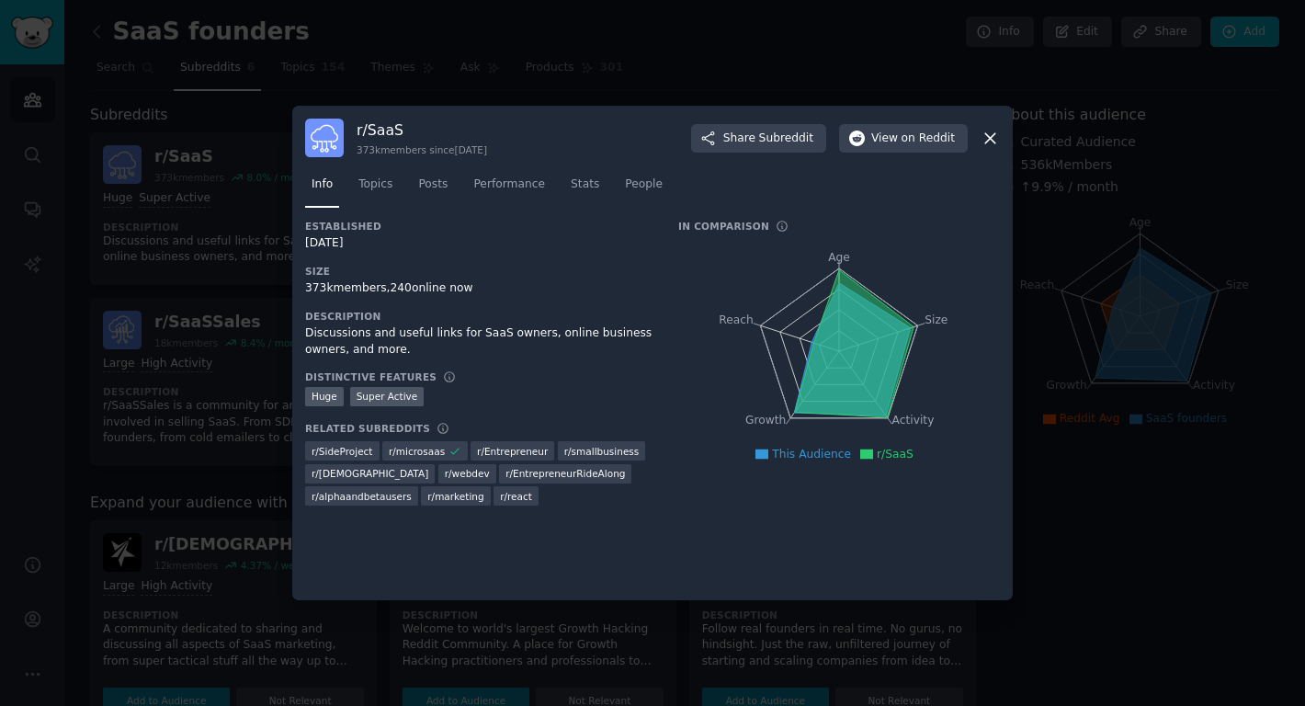
drag, startPoint x: 788, startPoint y: 414, endPoint x: 820, endPoint y: 319, distance: 100.6
click at [820, 319] on icon "Age Size Activity Growth Reach" at bounding box center [839, 351] width 322 height 232
click at [838, 619] on div at bounding box center [652, 353] width 1305 height 706
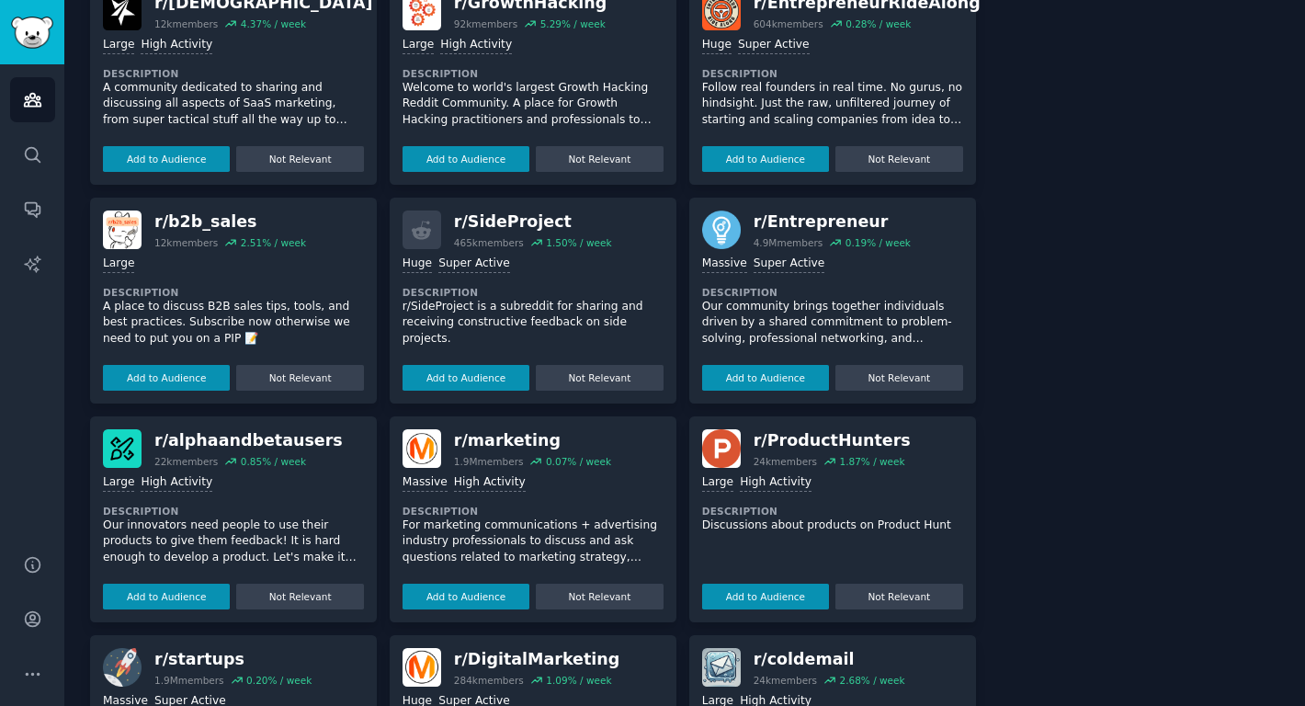
scroll to position [702, 0]
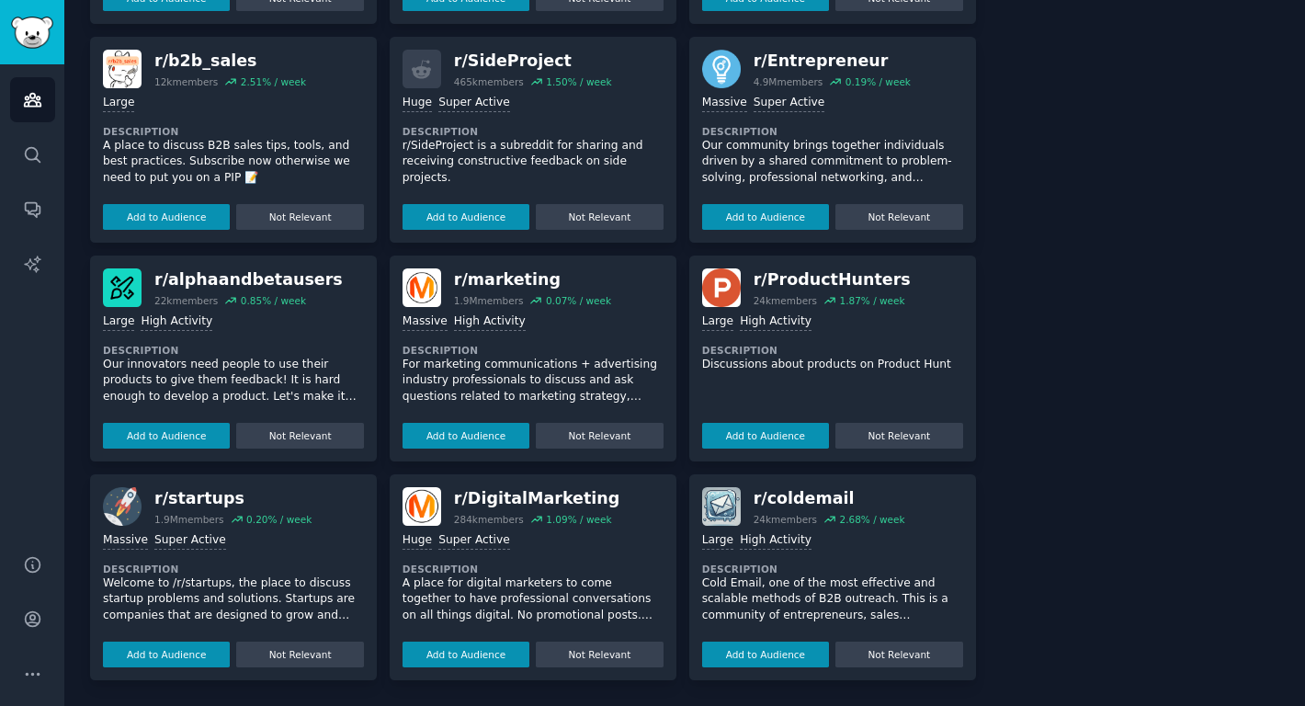
click at [810, 357] on p "Discussions about products on Product Hunt" at bounding box center [832, 365] width 261 height 17
click at [782, 439] on button "Add to Audience" at bounding box center [765, 436] width 127 height 26
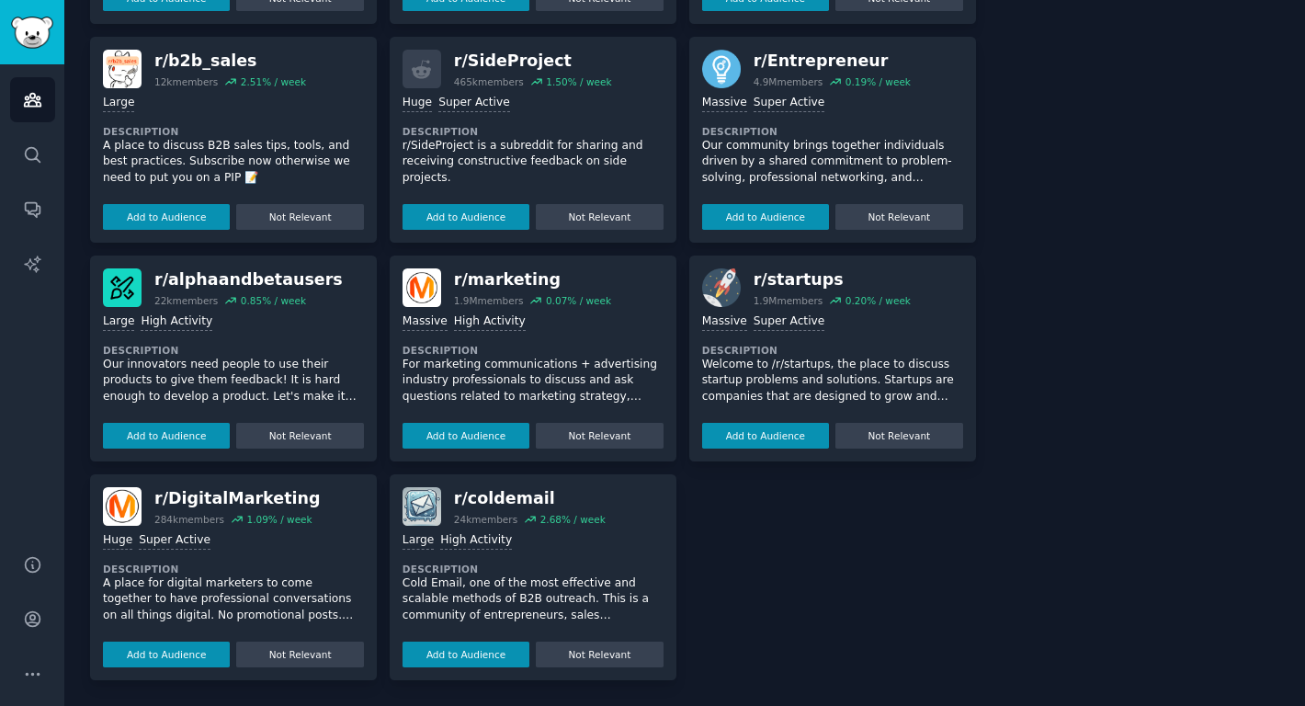
scroll to position [0, 0]
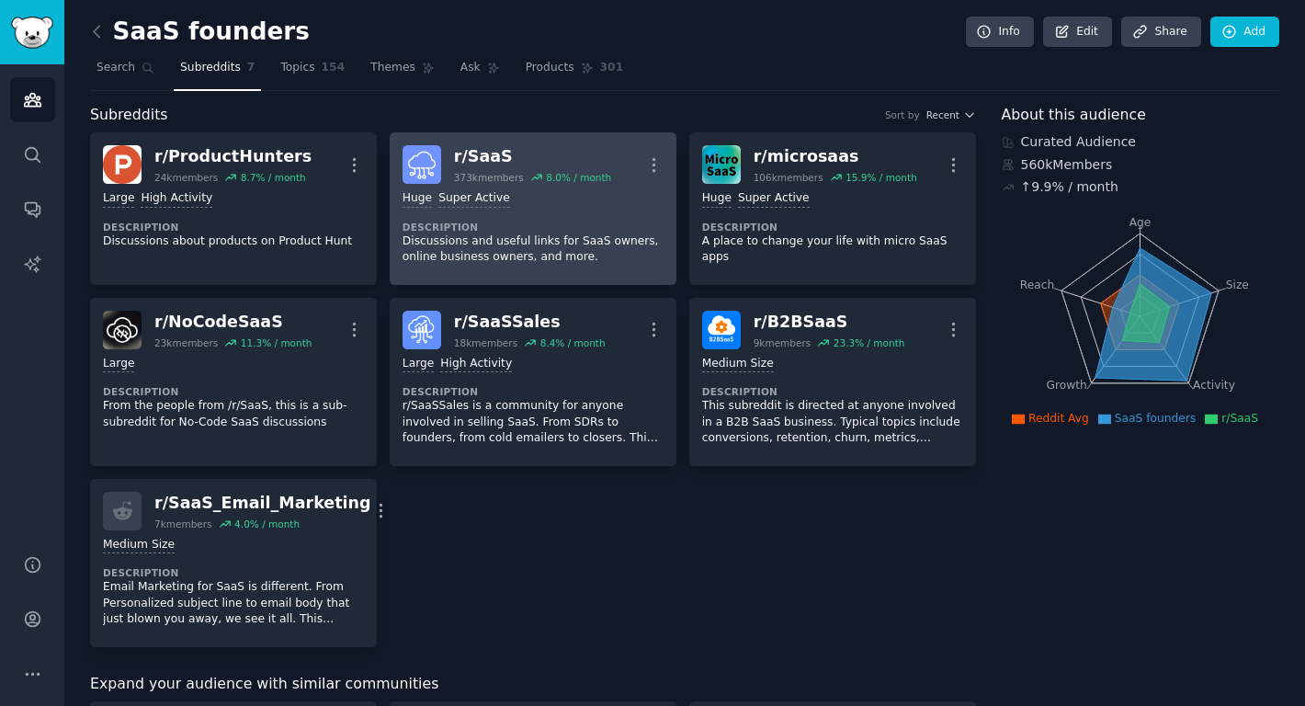
click at [470, 153] on div "r/ SaaS" at bounding box center [532, 156] width 157 height 23
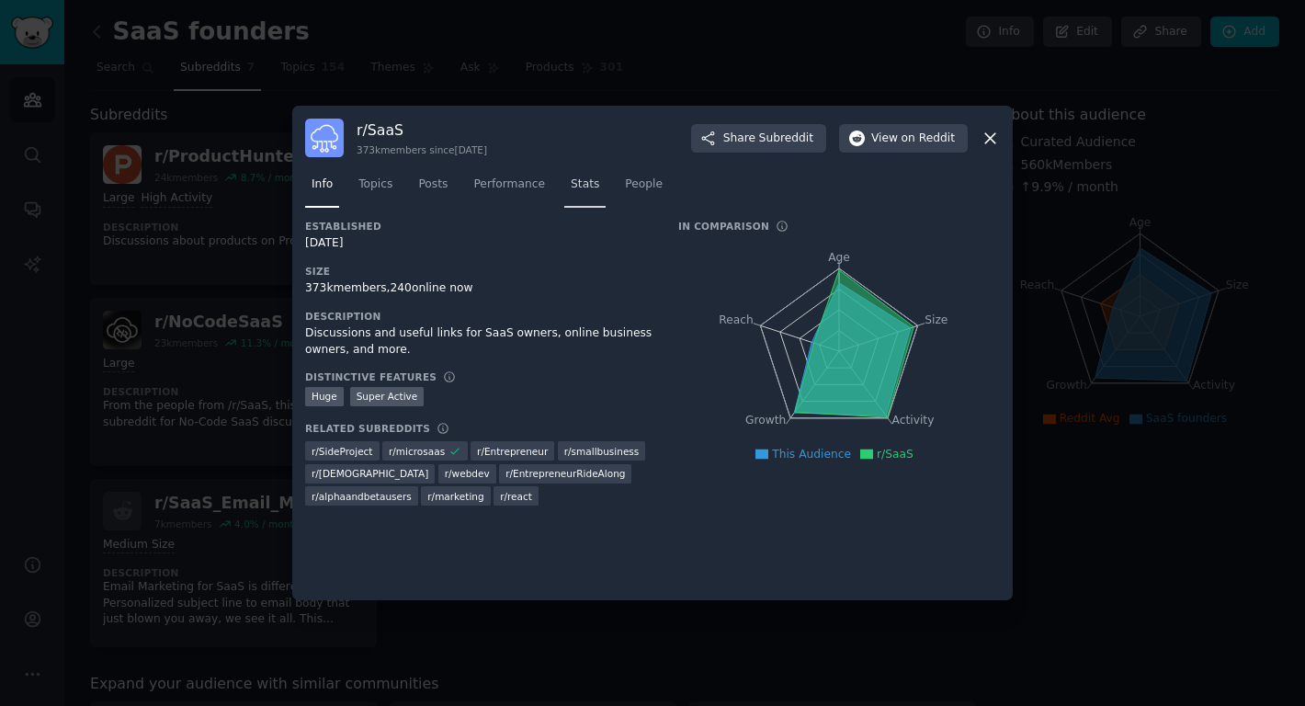
click at [594, 188] on span "Stats" at bounding box center [585, 184] width 28 height 17
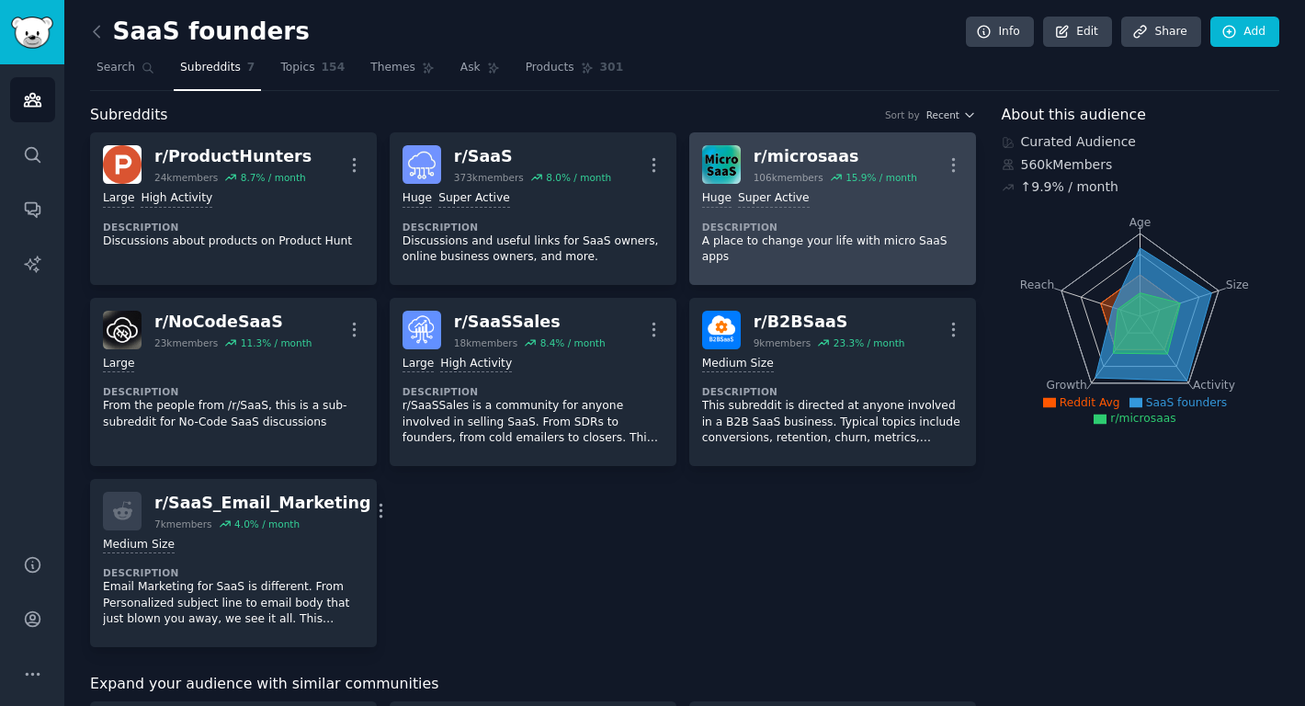
click at [827, 142] on link "r/ microsaas 106k members 15.9 % / month More >= 95th percentile for submission…" at bounding box center [832, 208] width 287 height 153
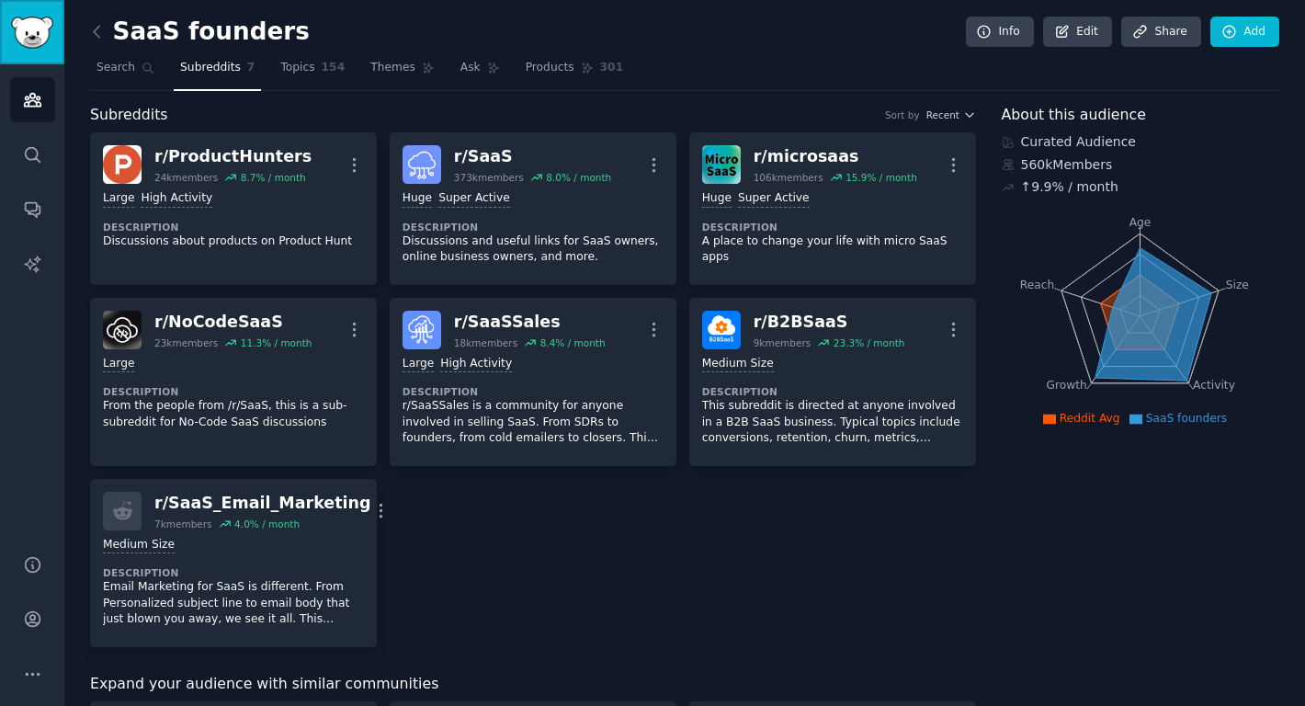
click at [35, 29] on img "Sidebar" at bounding box center [32, 33] width 42 height 32
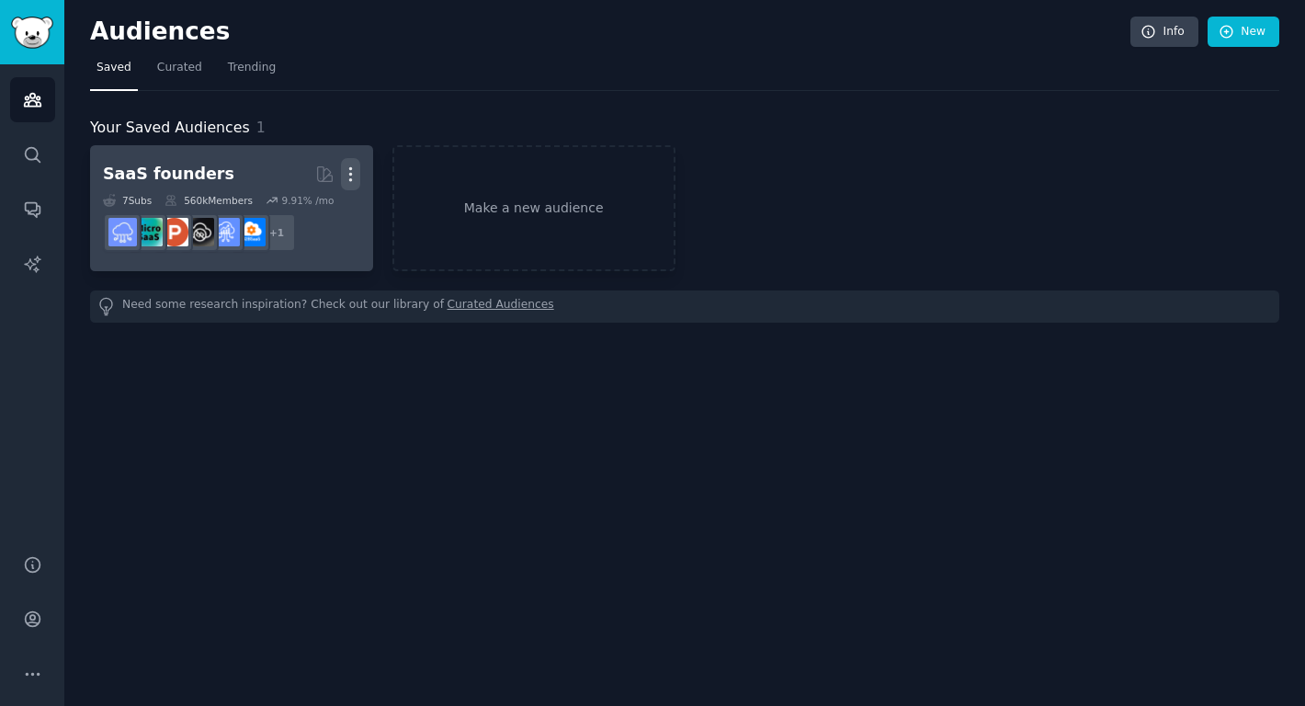
click at [353, 164] on button "More" at bounding box center [350, 174] width 19 height 32
click at [193, 157] on link "SaaS founders Curated by GummySearch More 7 Sub s 560k Members 9.91 % /mo r/Saa…" at bounding box center [231, 208] width 283 height 126
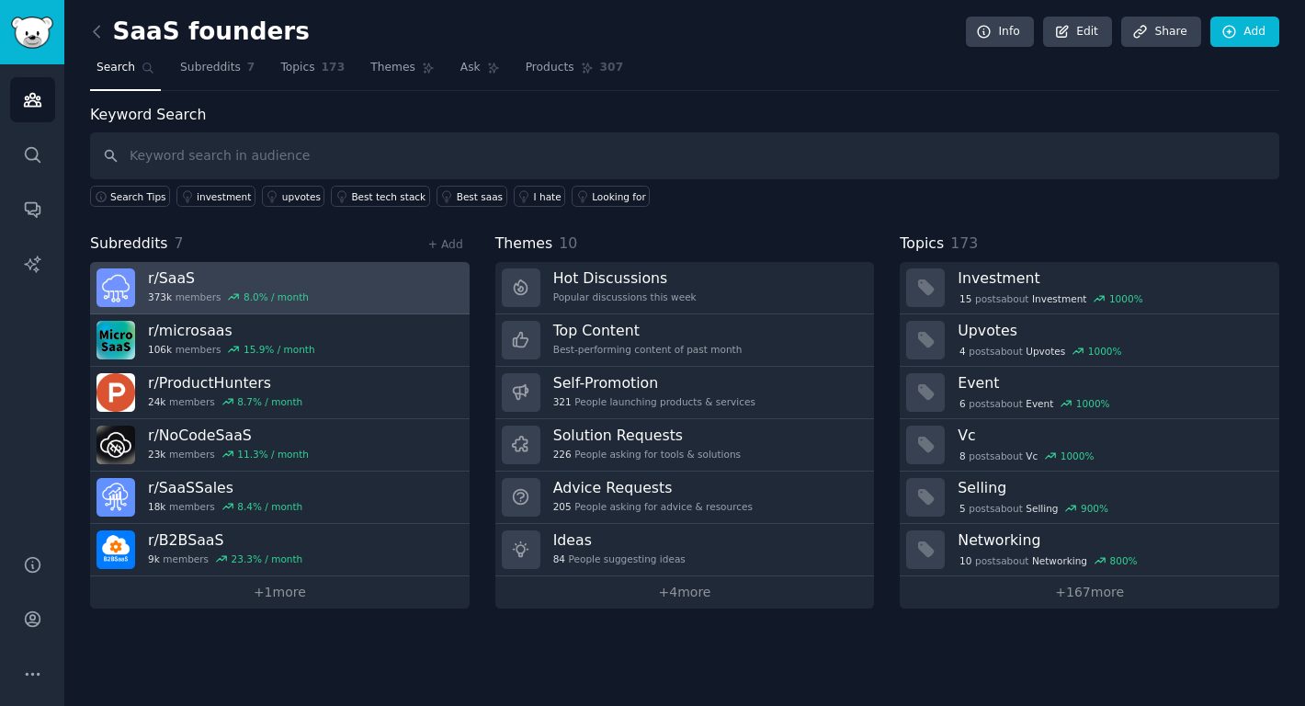
click at [375, 276] on link "r/ SaaS 373k members 8.0 % / month" at bounding box center [280, 288] width 380 height 52
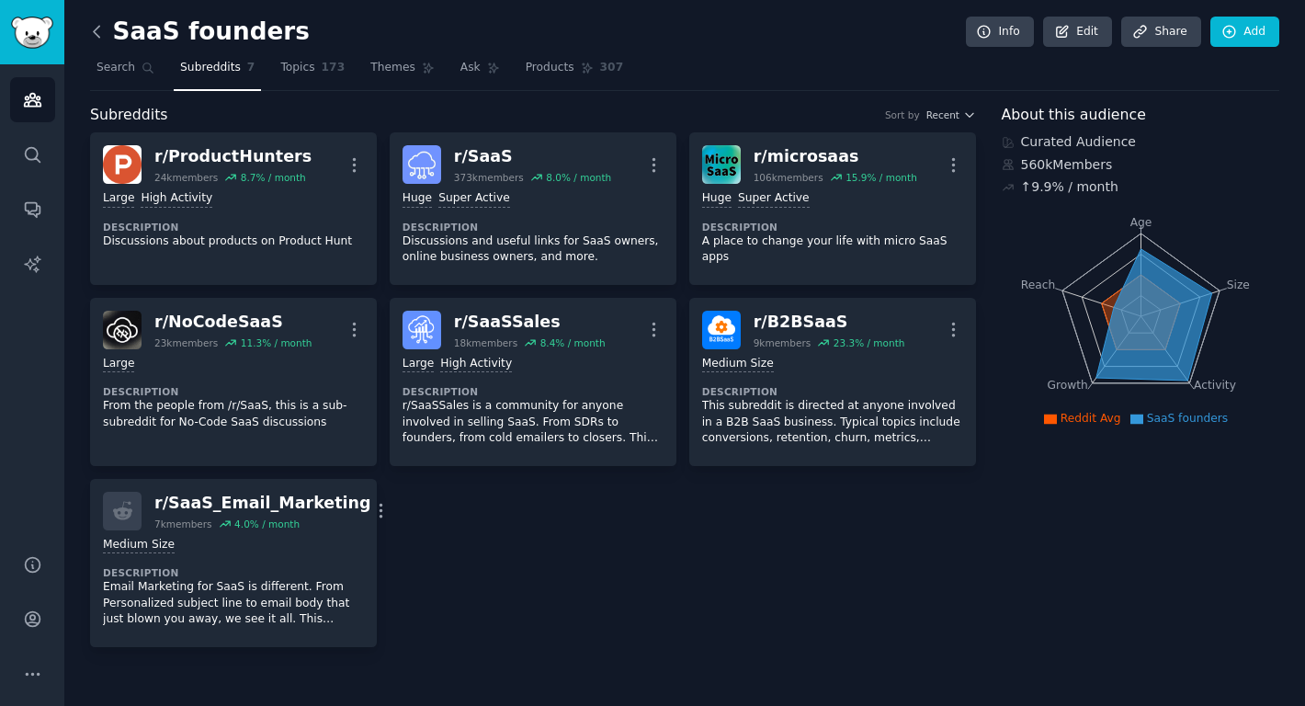
click at [95, 28] on icon at bounding box center [97, 31] width 6 height 11
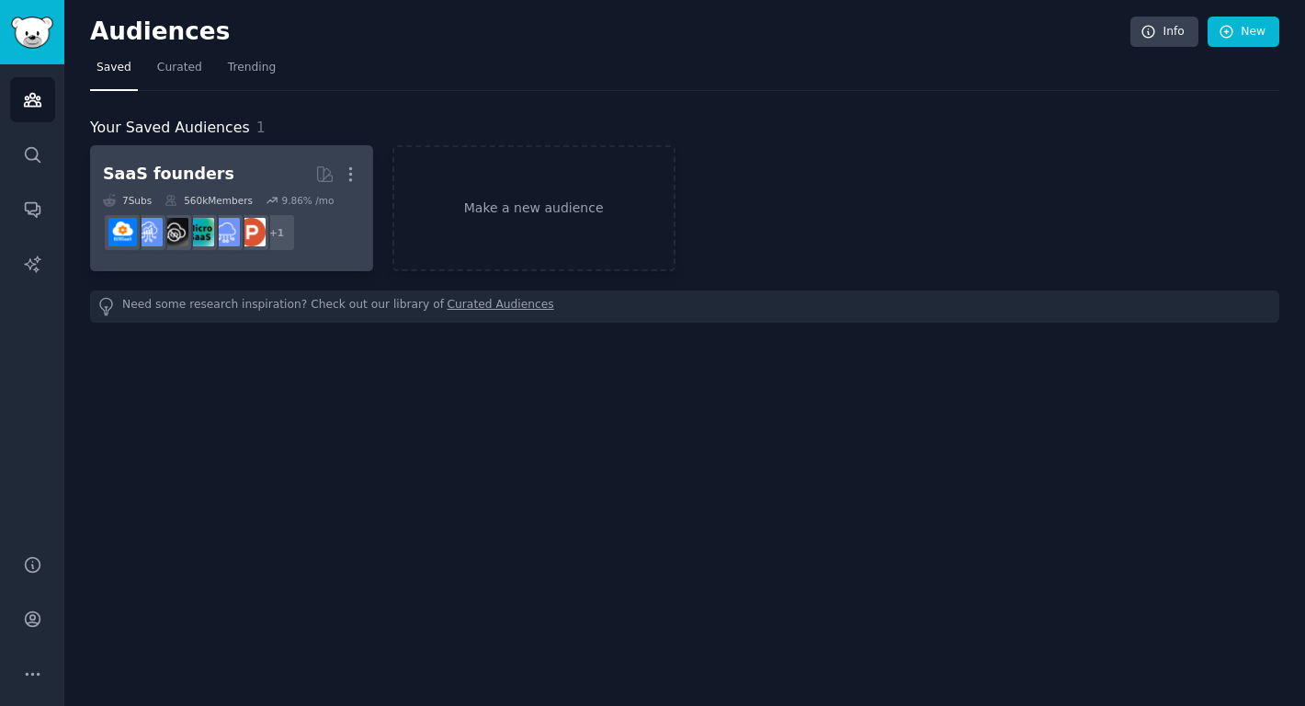
click at [208, 163] on div "SaaS founders" at bounding box center [168, 174] width 131 height 23
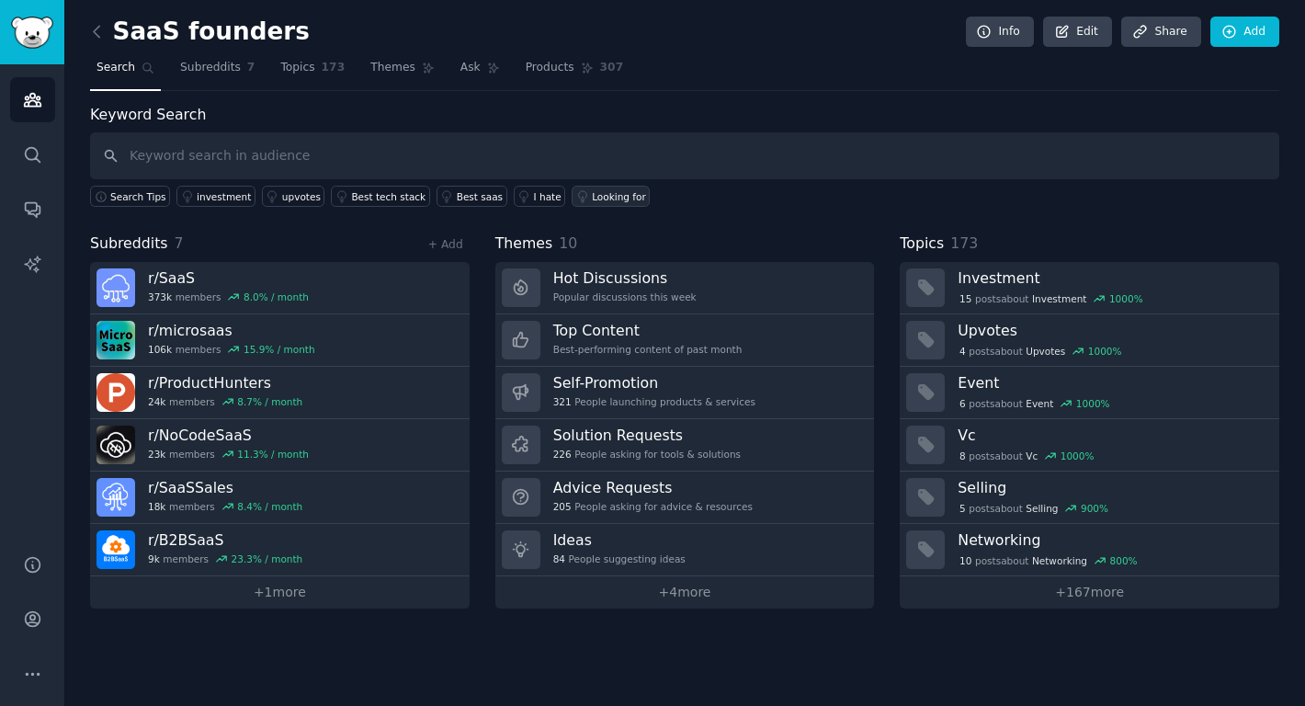
click at [604, 196] on div "Looking for" at bounding box center [619, 196] width 54 height 13
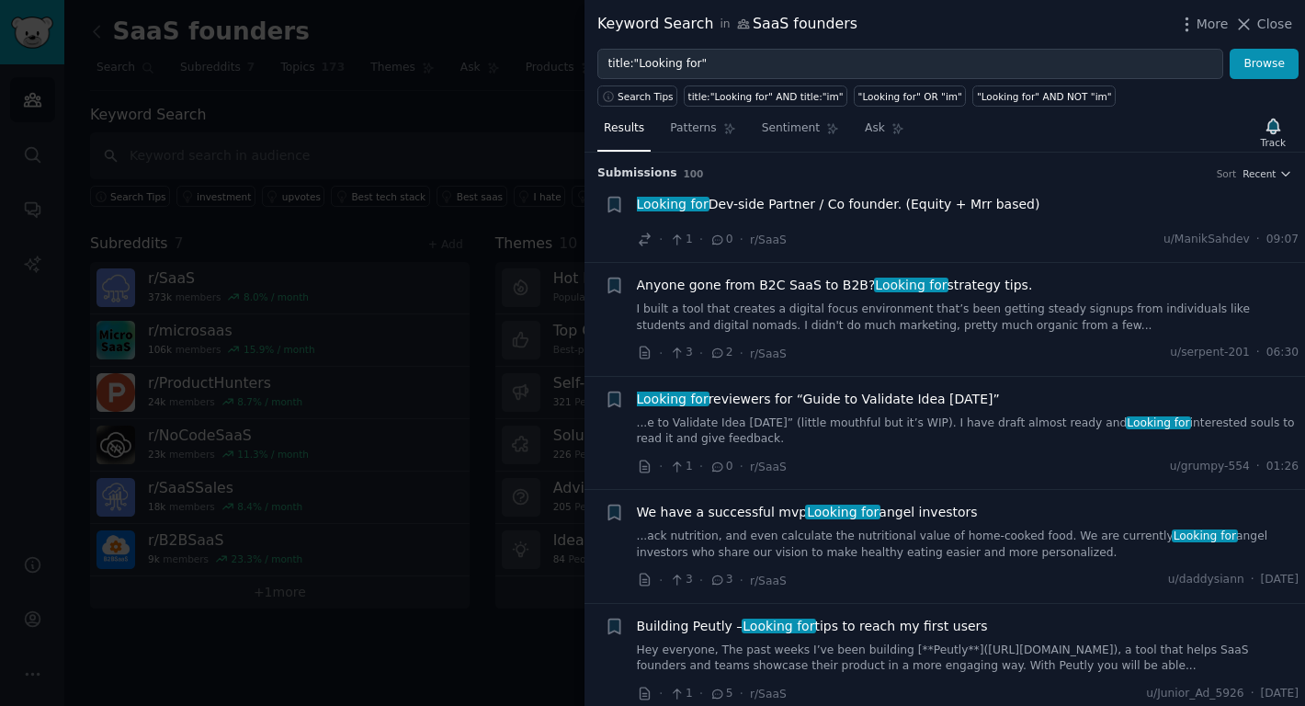
click at [505, 142] on div at bounding box center [652, 353] width 1305 height 706
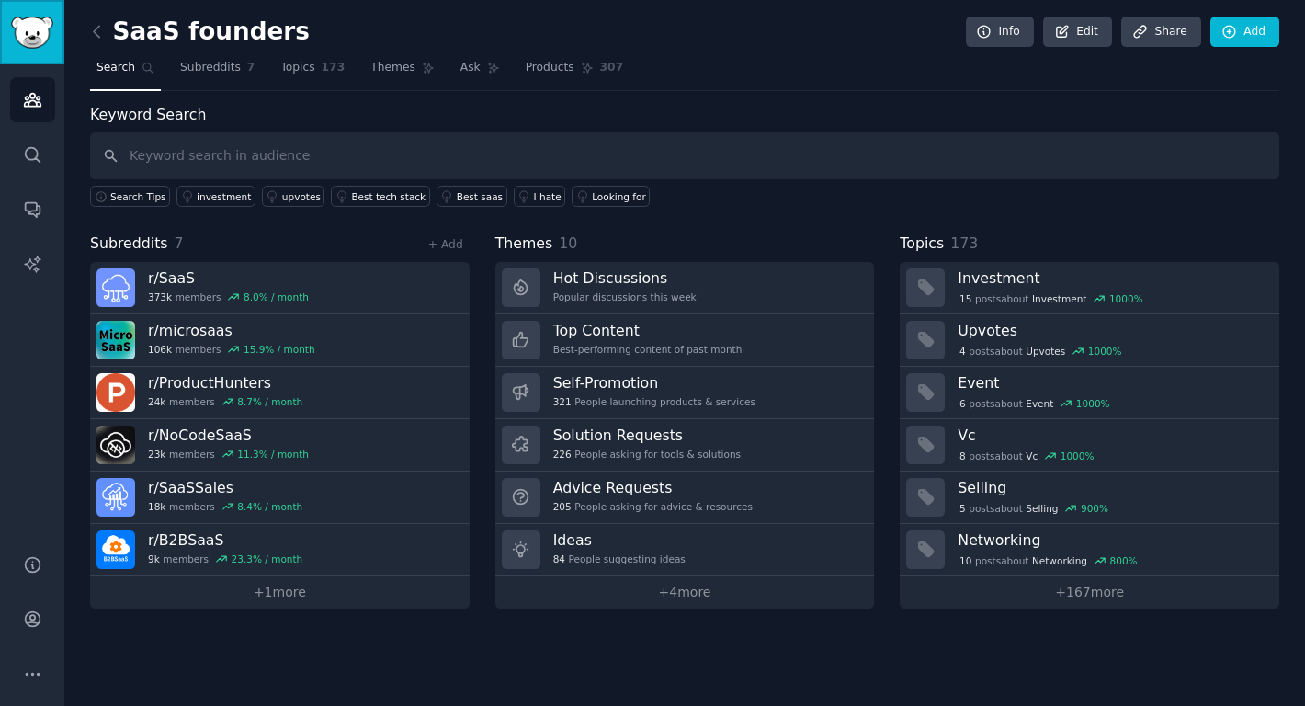
click at [24, 22] on img "Sidebar" at bounding box center [32, 33] width 42 height 32
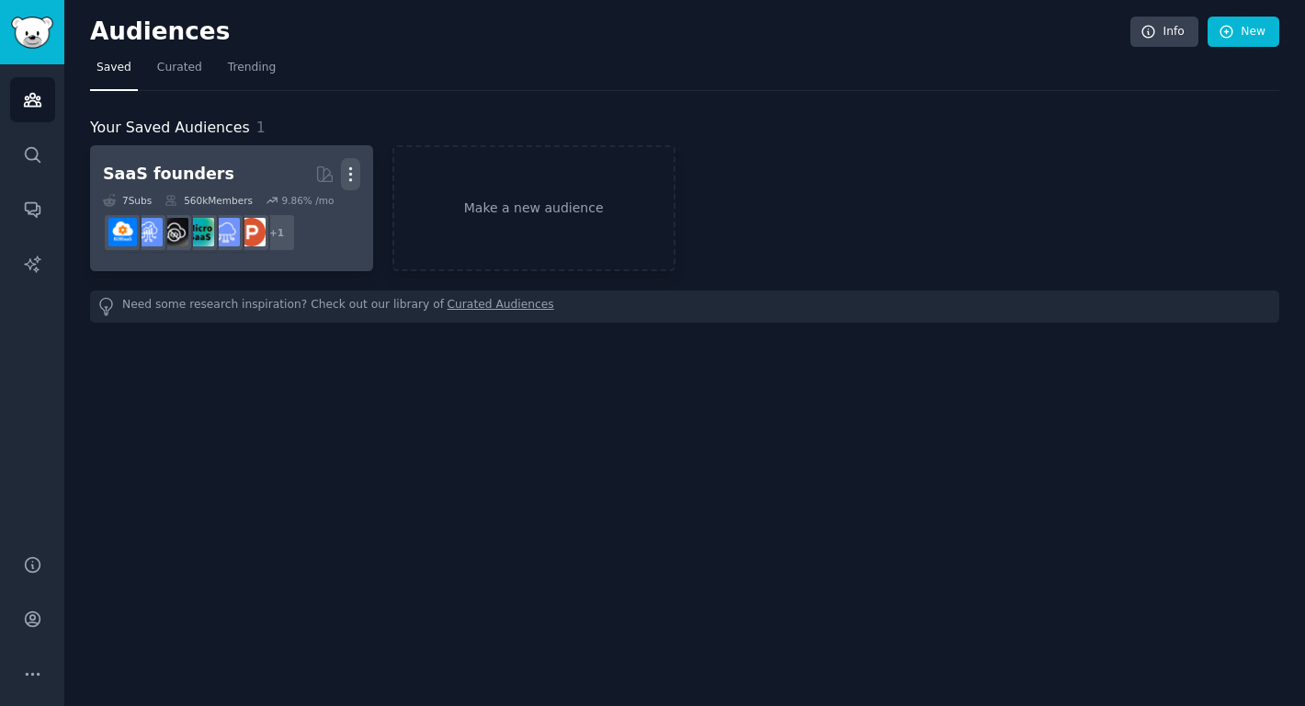
click at [354, 180] on icon "button" at bounding box center [350, 173] width 19 height 19
click at [282, 212] on p "Delete" at bounding box center [300, 212] width 42 height 19
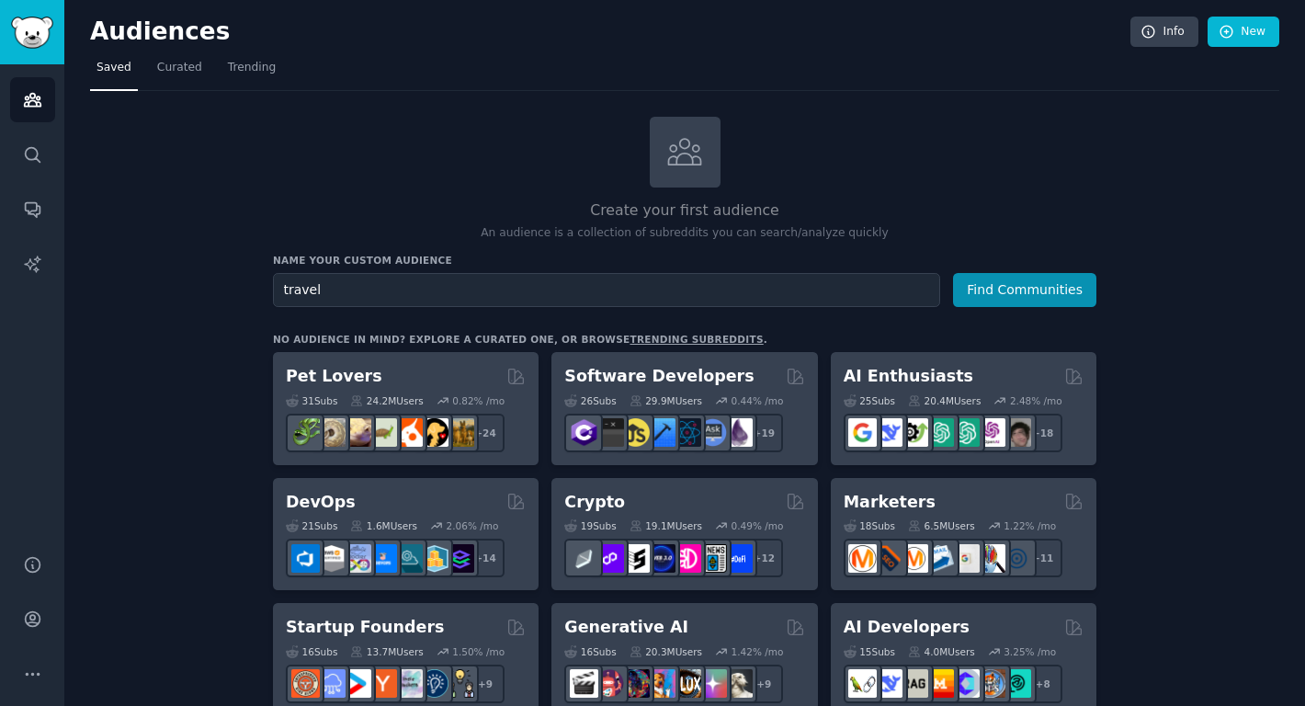
type input "travel"
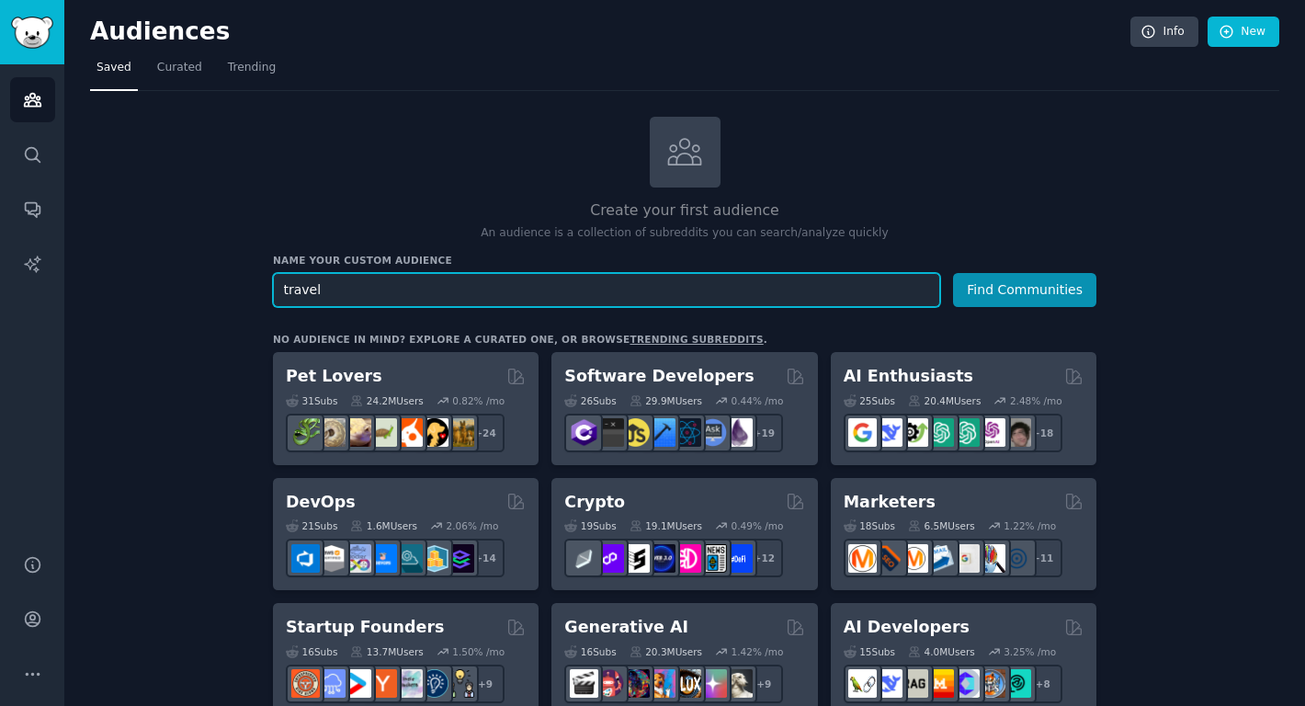
click at [457, 289] on input "travel" at bounding box center [606, 290] width 667 height 34
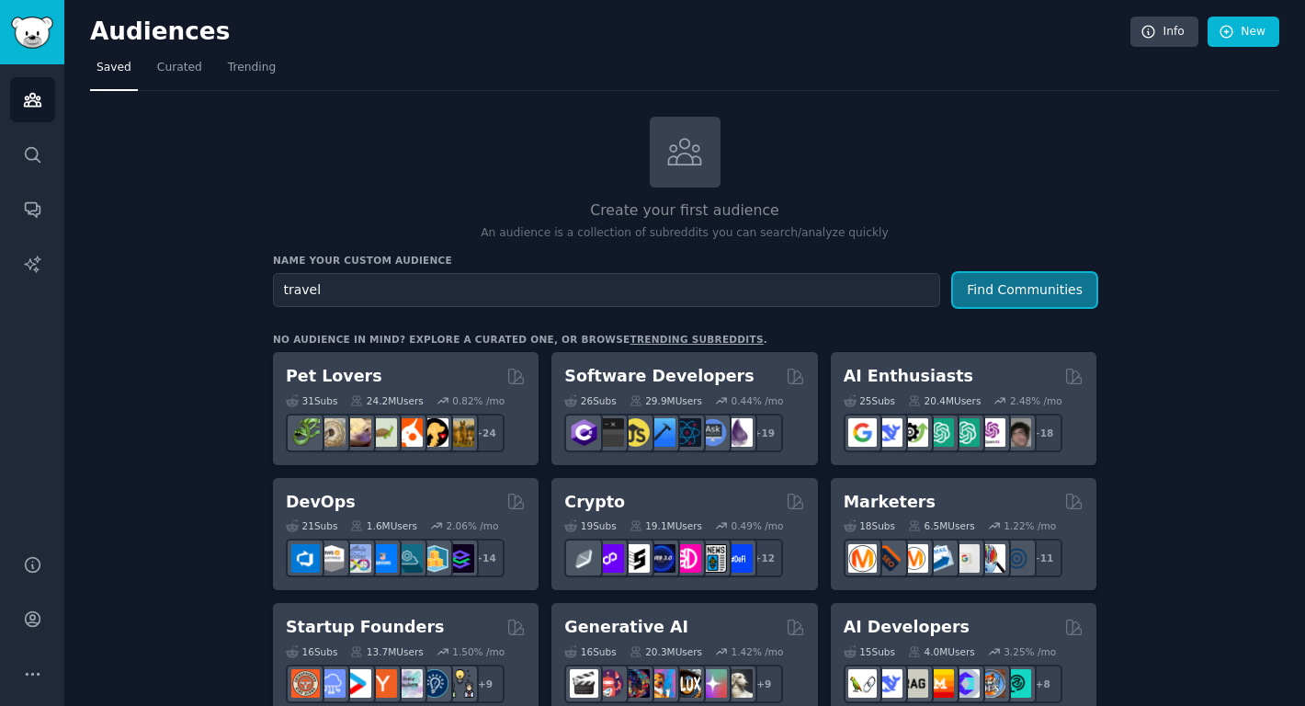
click at [1021, 275] on button "Find Communities" at bounding box center [1024, 290] width 143 height 34
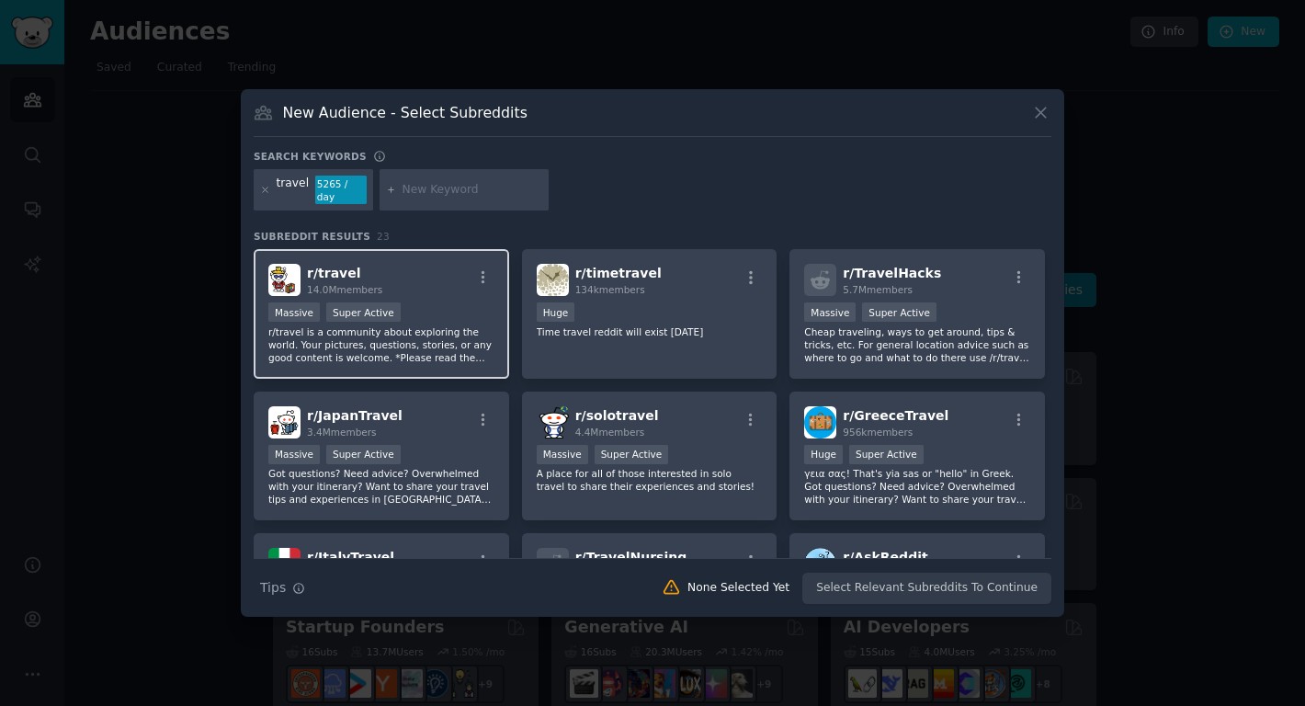
click at [435, 302] on div "Massive Super Active" at bounding box center [381, 313] width 226 height 23
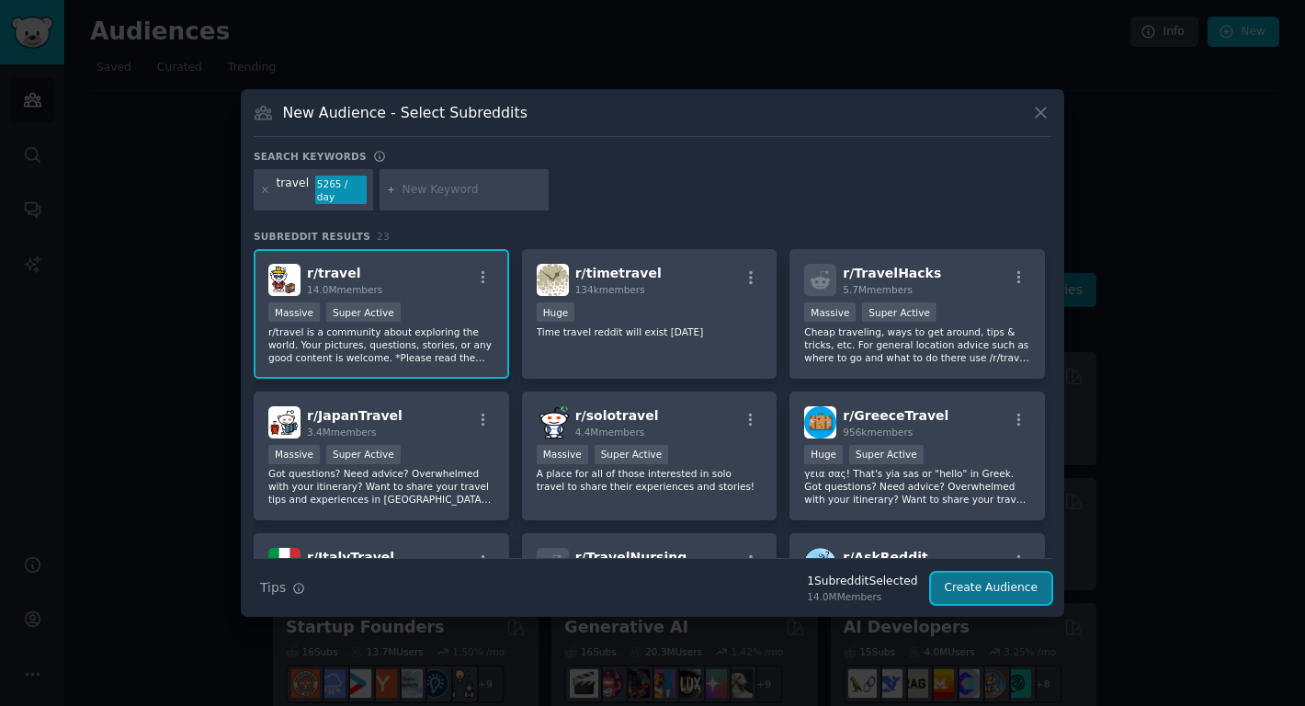
click at [965, 592] on button "Create Audience" at bounding box center [991, 588] width 121 height 31
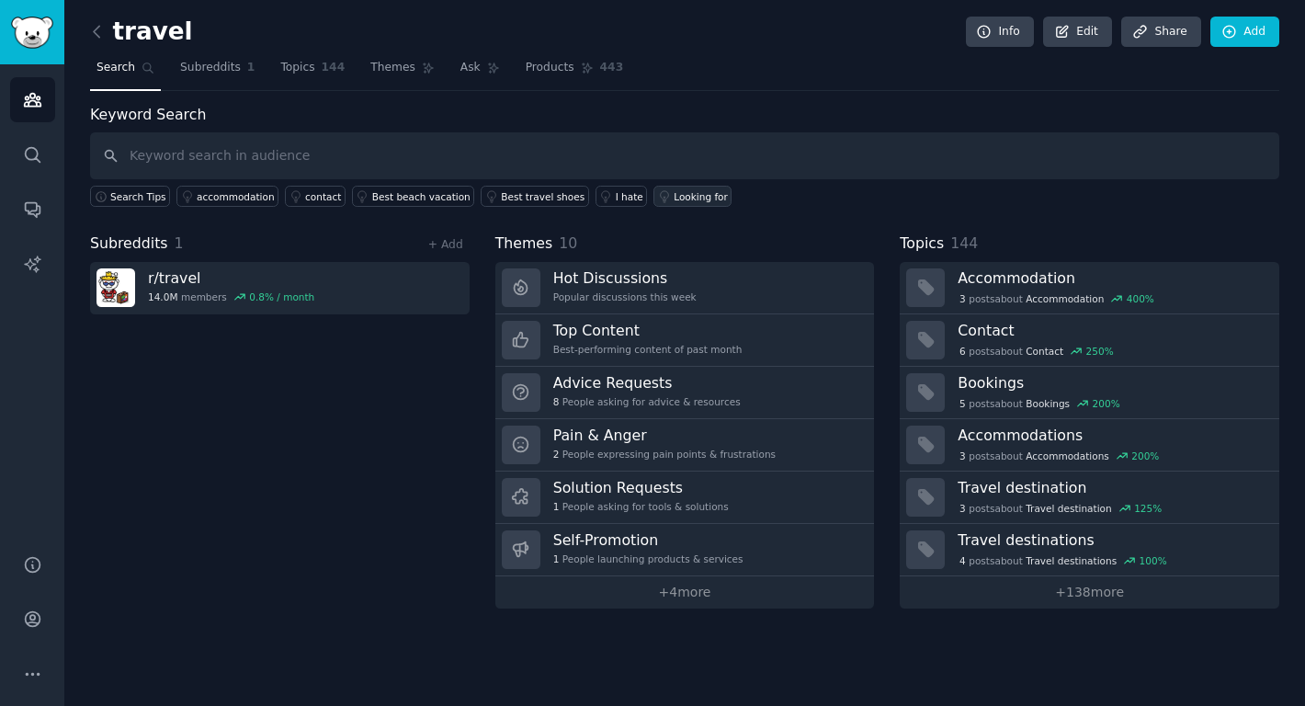
click at [674, 195] on div "Looking for" at bounding box center [701, 196] width 54 height 13
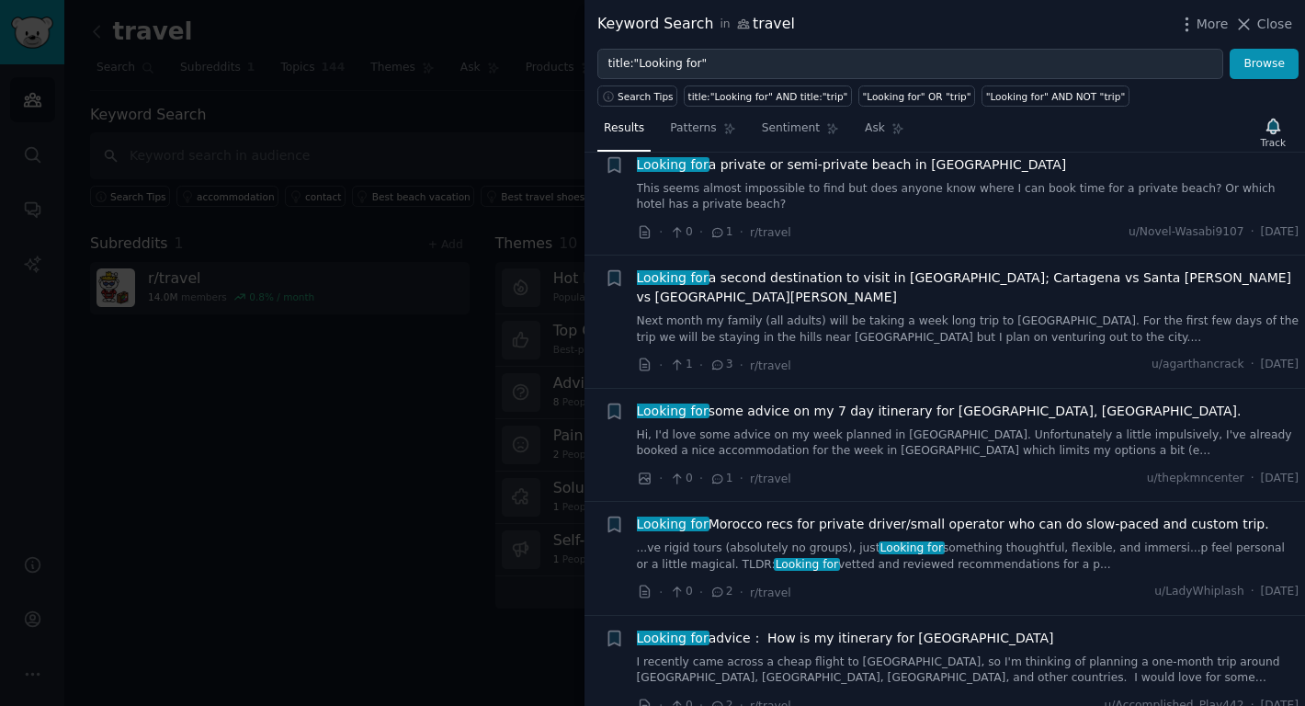
scroll to position [5049, 0]
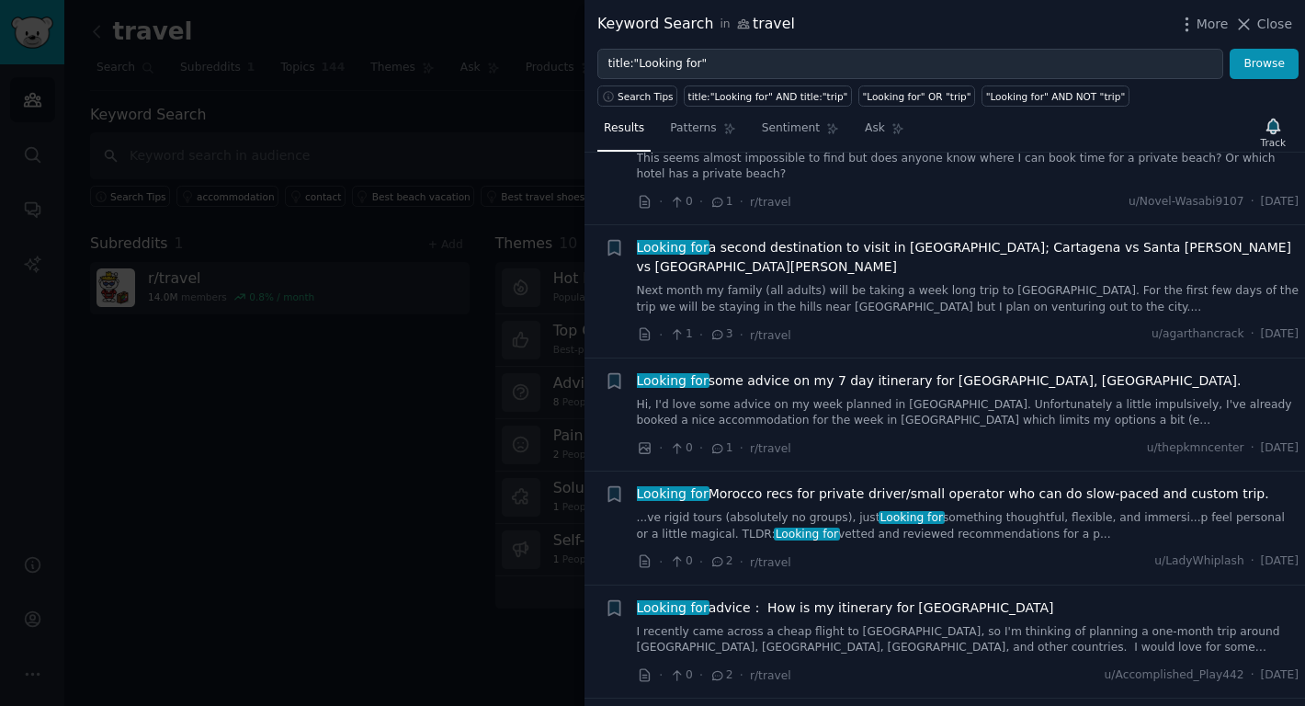
click at [520, 512] on div at bounding box center [652, 353] width 1305 height 706
